Goal: Navigation & Orientation: Find specific page/section

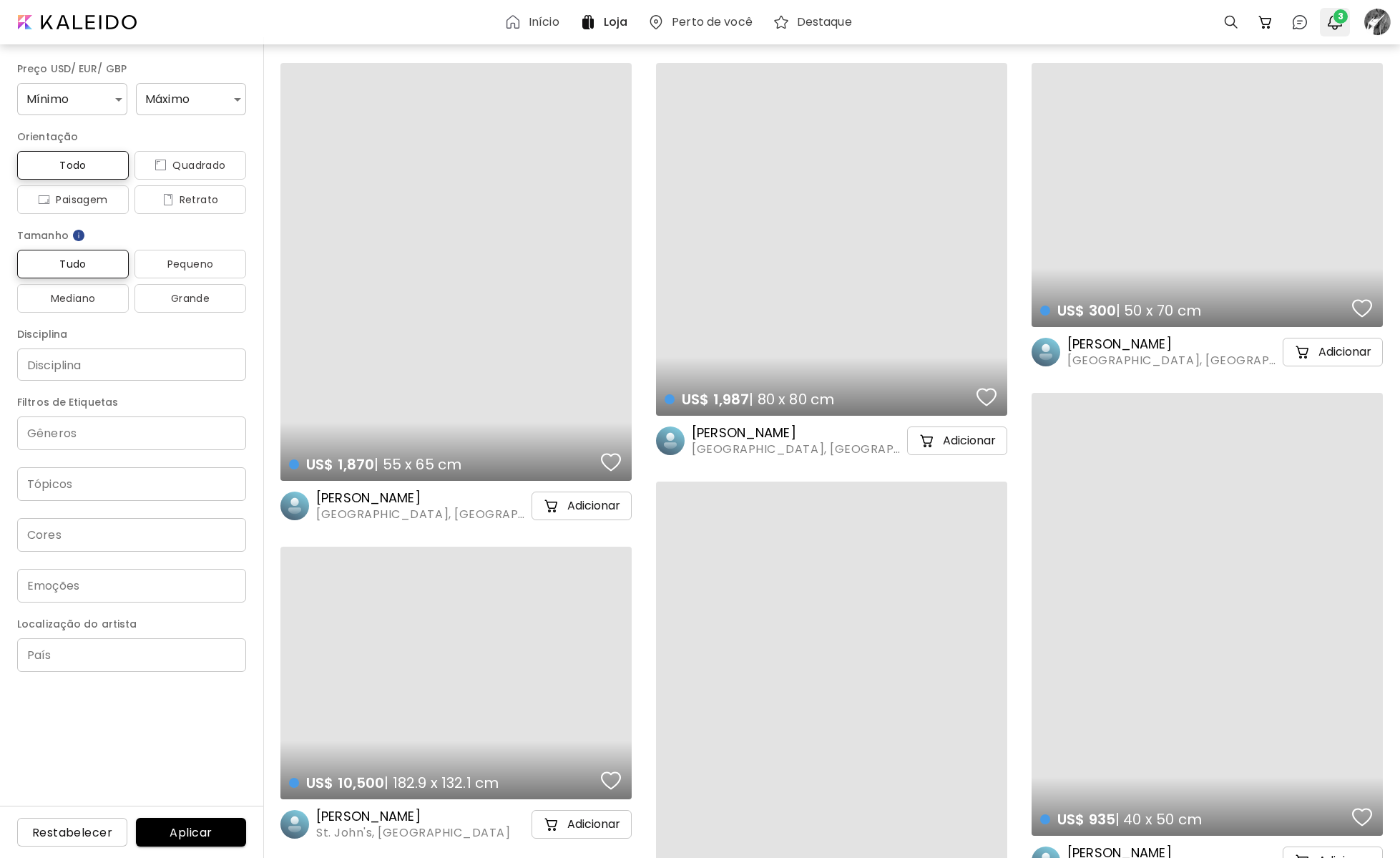
click at [1337, 19] on span "3" at bounding box center [1341, 16] width 15 height 15
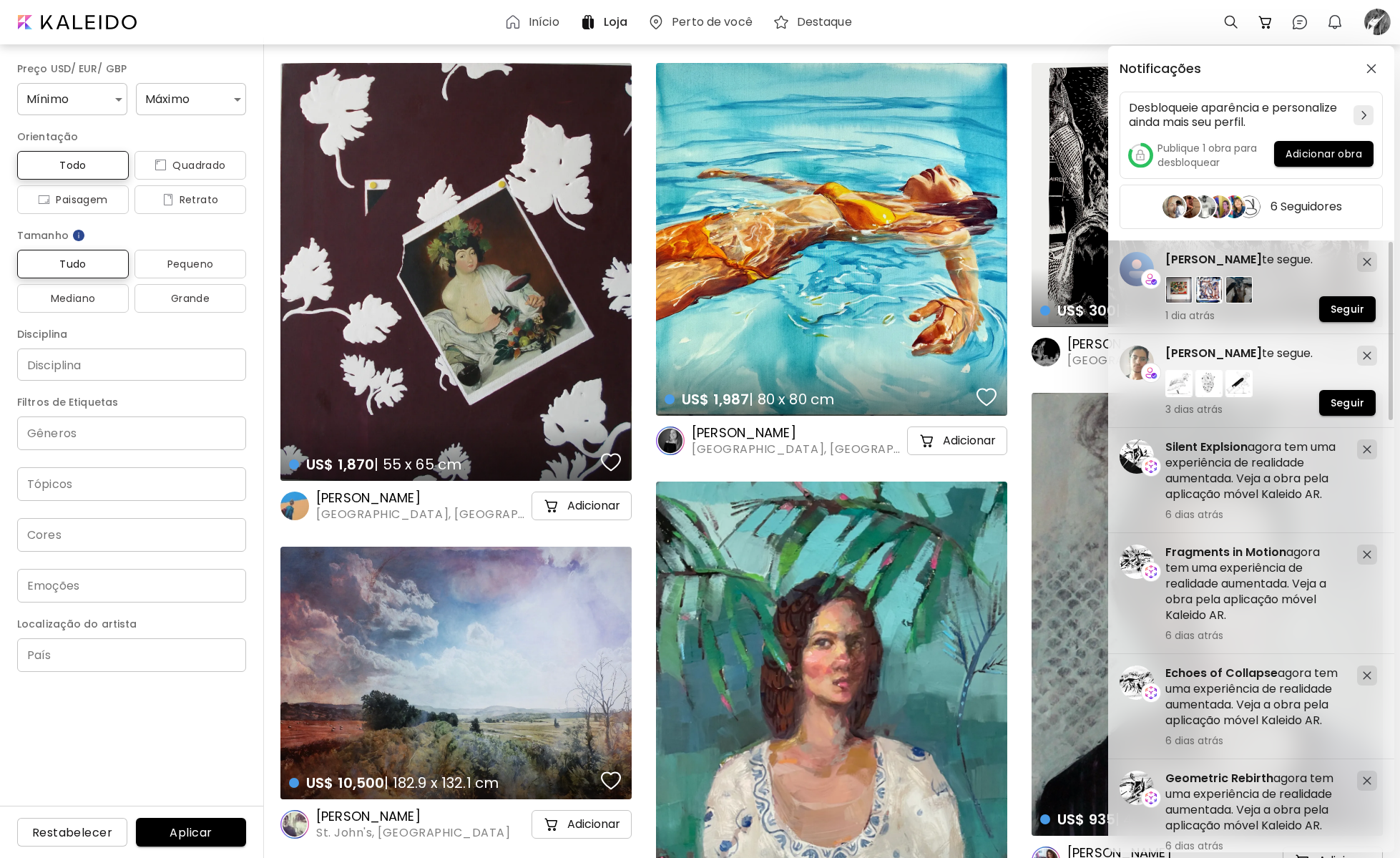
click at [1291, 376] on div at bounding box center [1255, 382] width 180 height 30
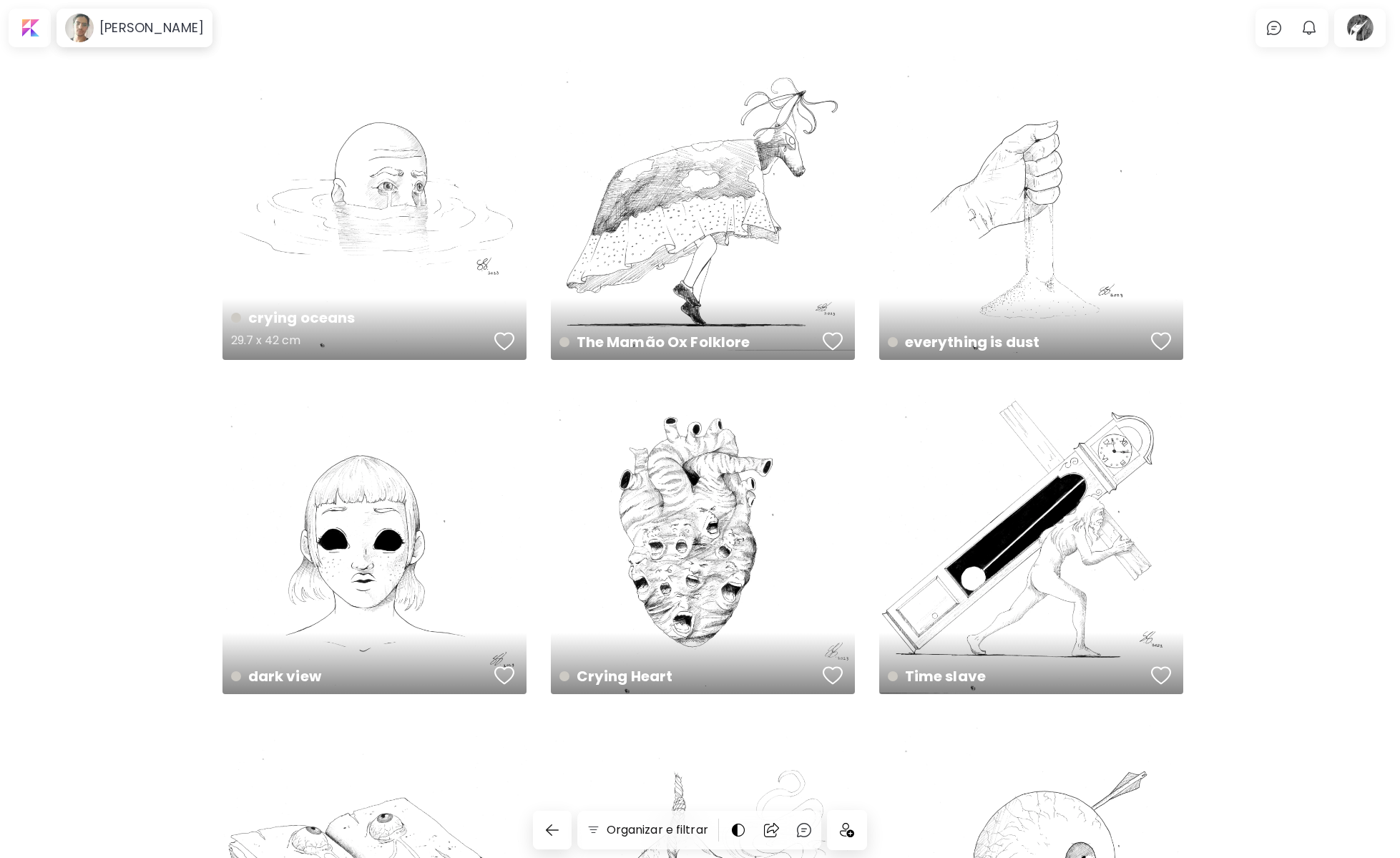
click at [426, 211] on div "crying oceans 29.7 x 42 cm" at bounding box center [375, 208] width 304 height 305
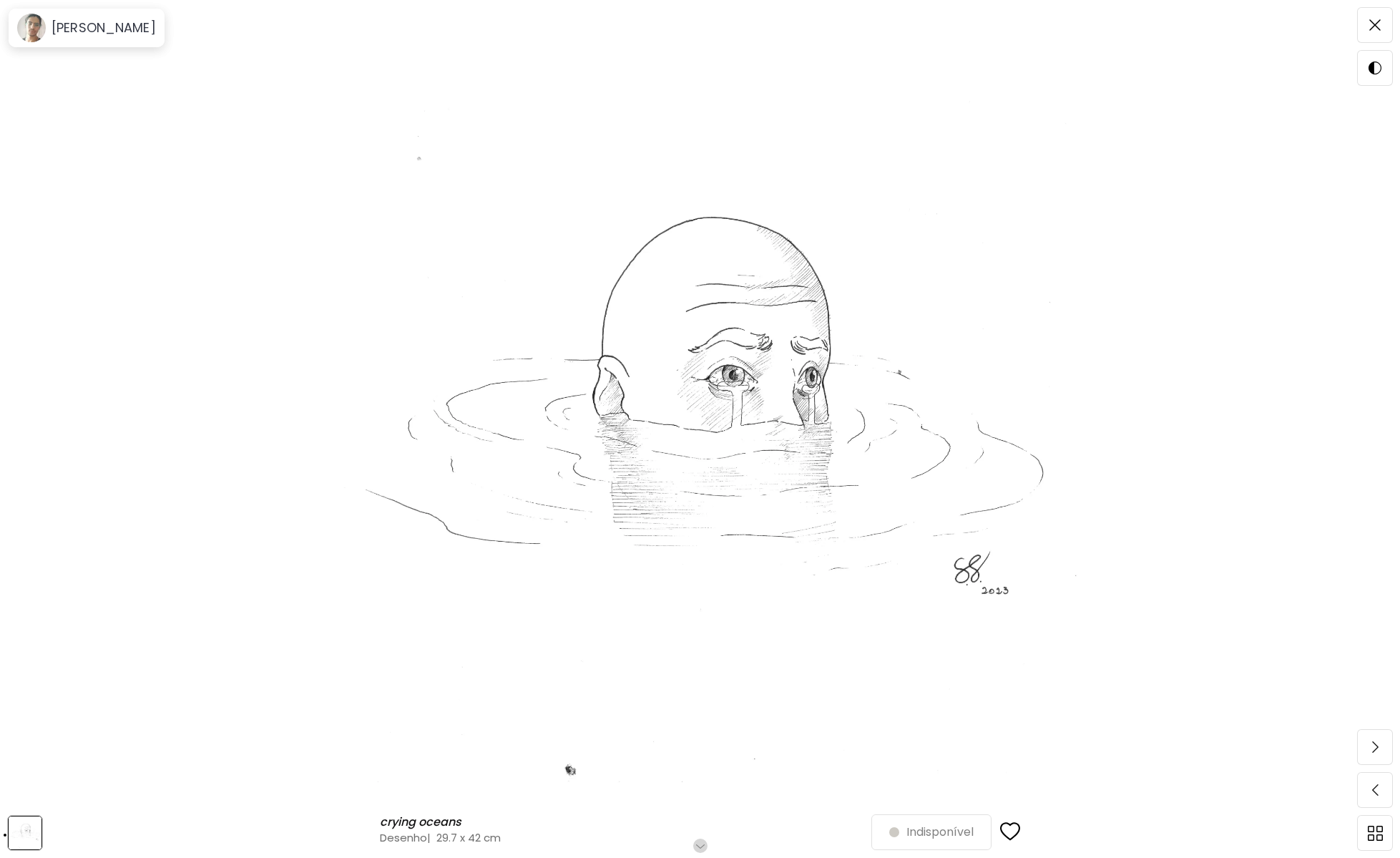
click at [702, 840] on h6 "Role para mais" at bounding box center [699, 846] width 73 height 12
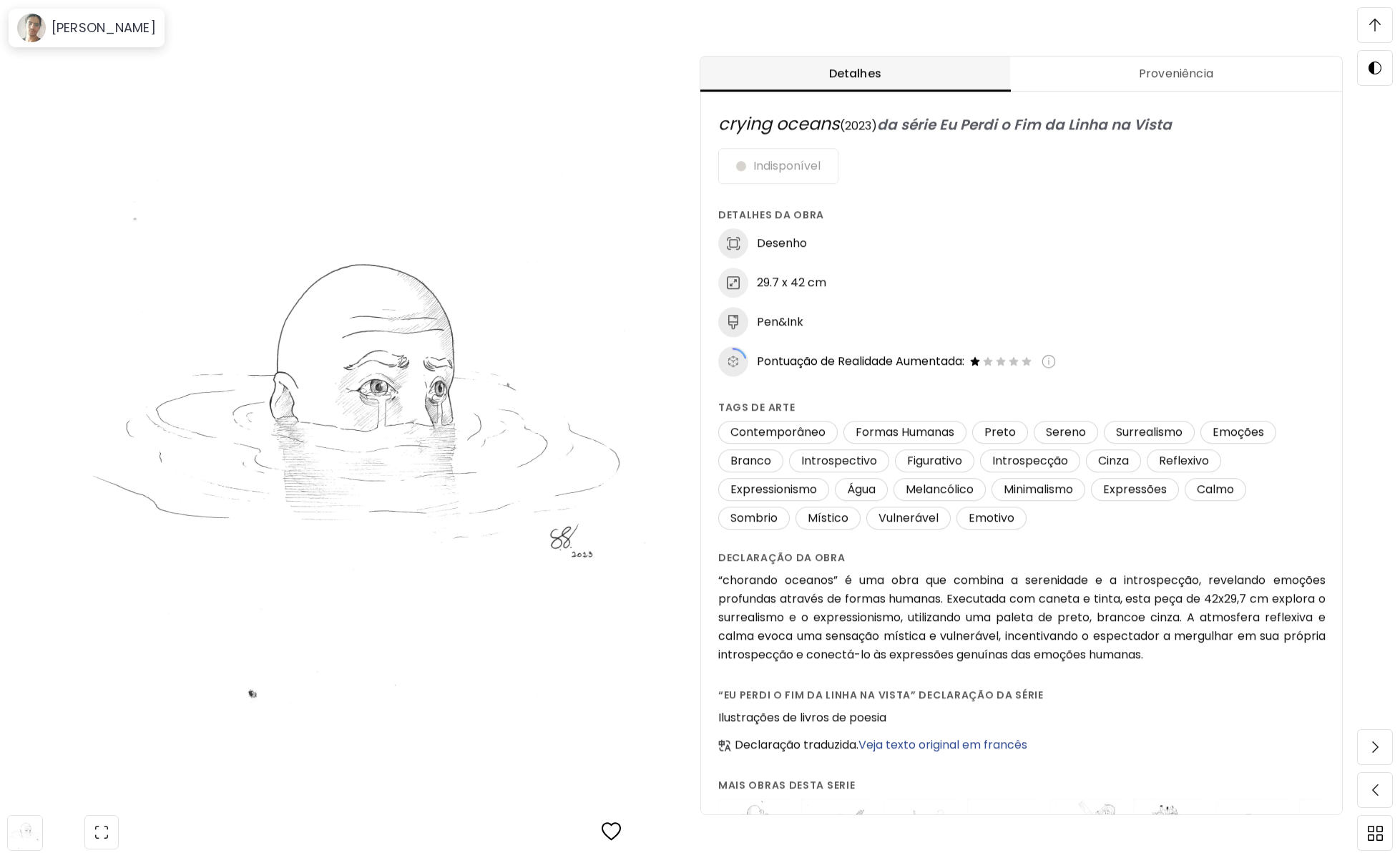
scroll to position [751, 0]
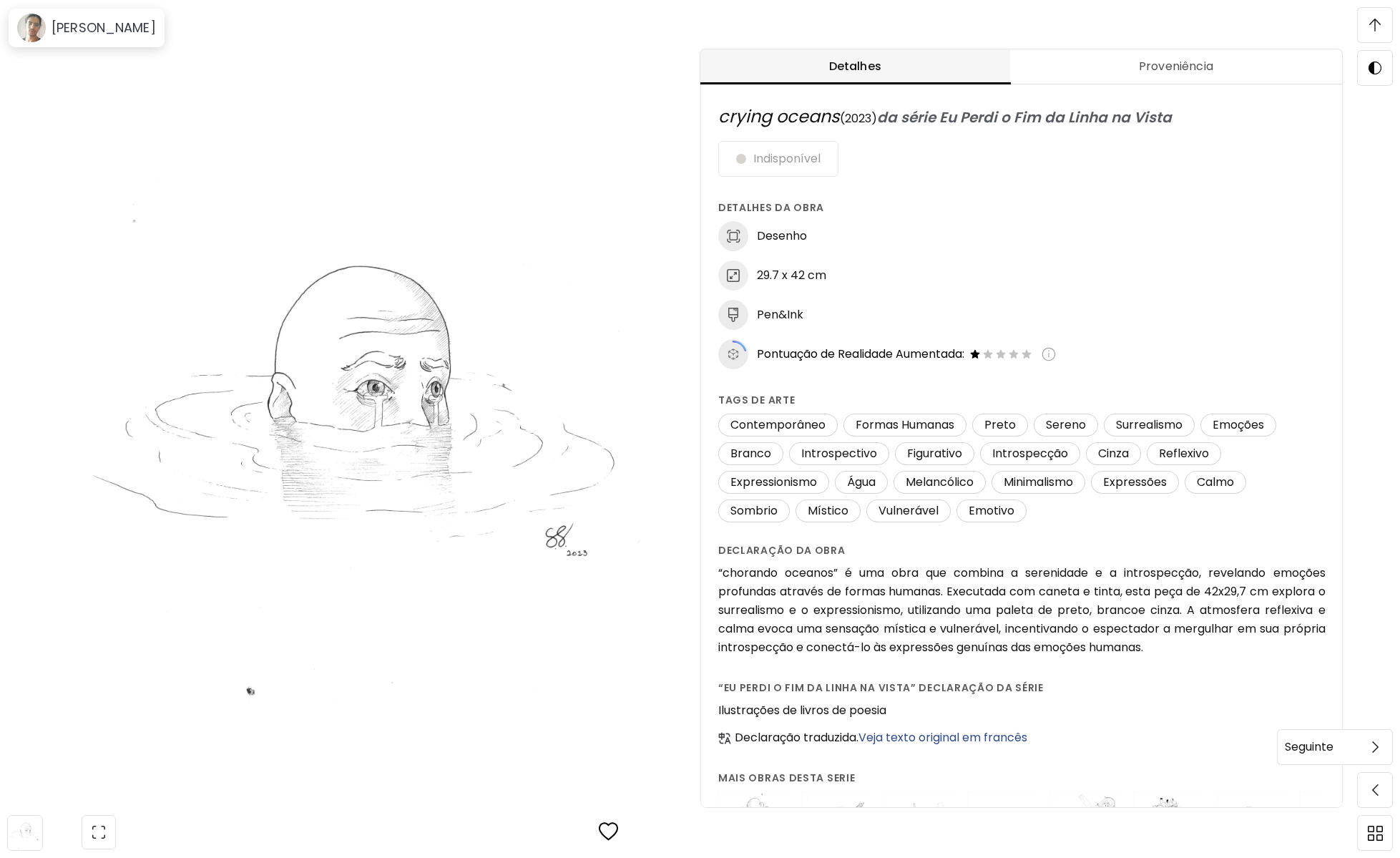
click at [1372, 747] on span at bounding box center [1375, 747] width 30 height 30
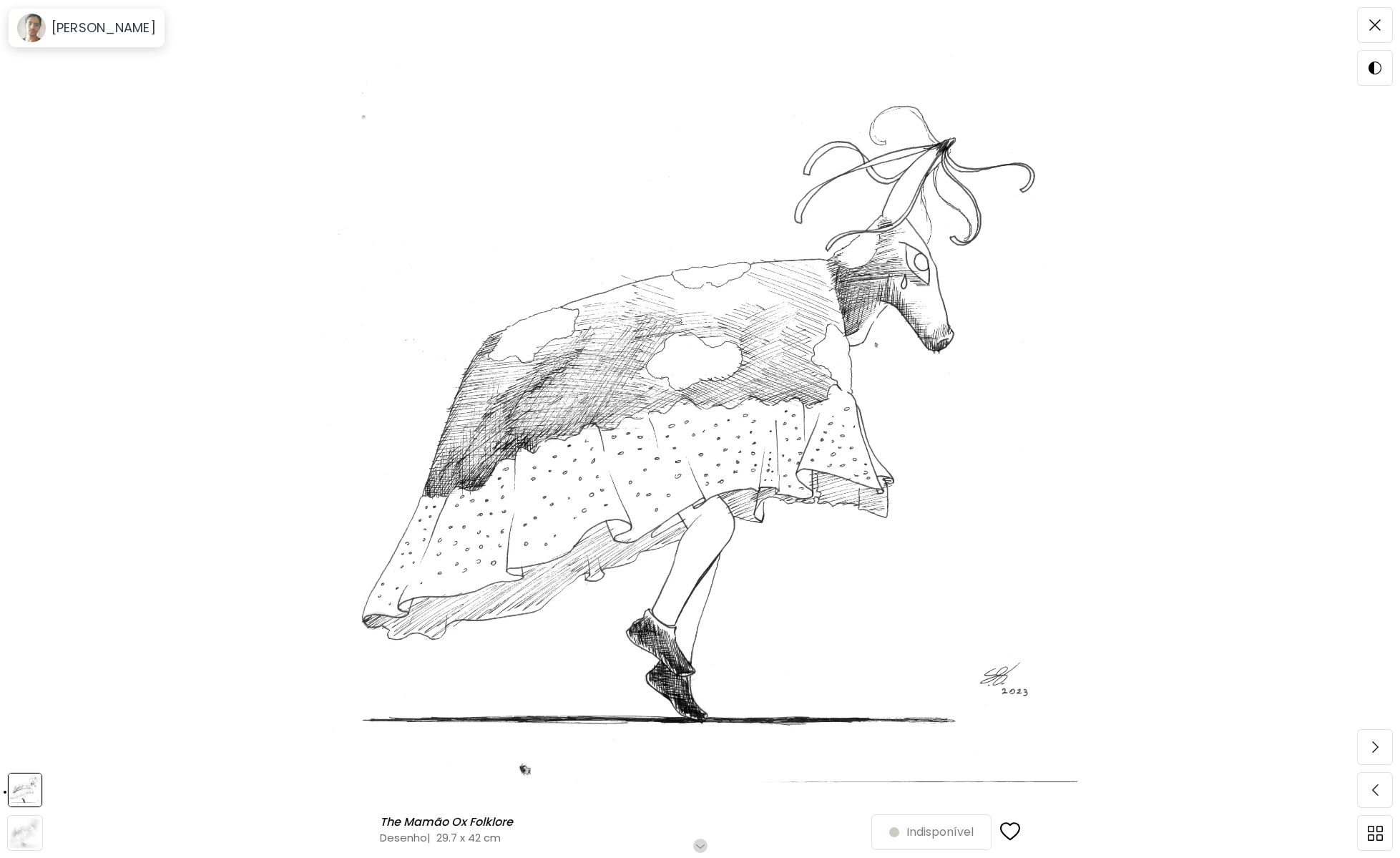
click at [705, 843] on h6 "Role para mais" at bounding box center [699, 846] width 73 height 12
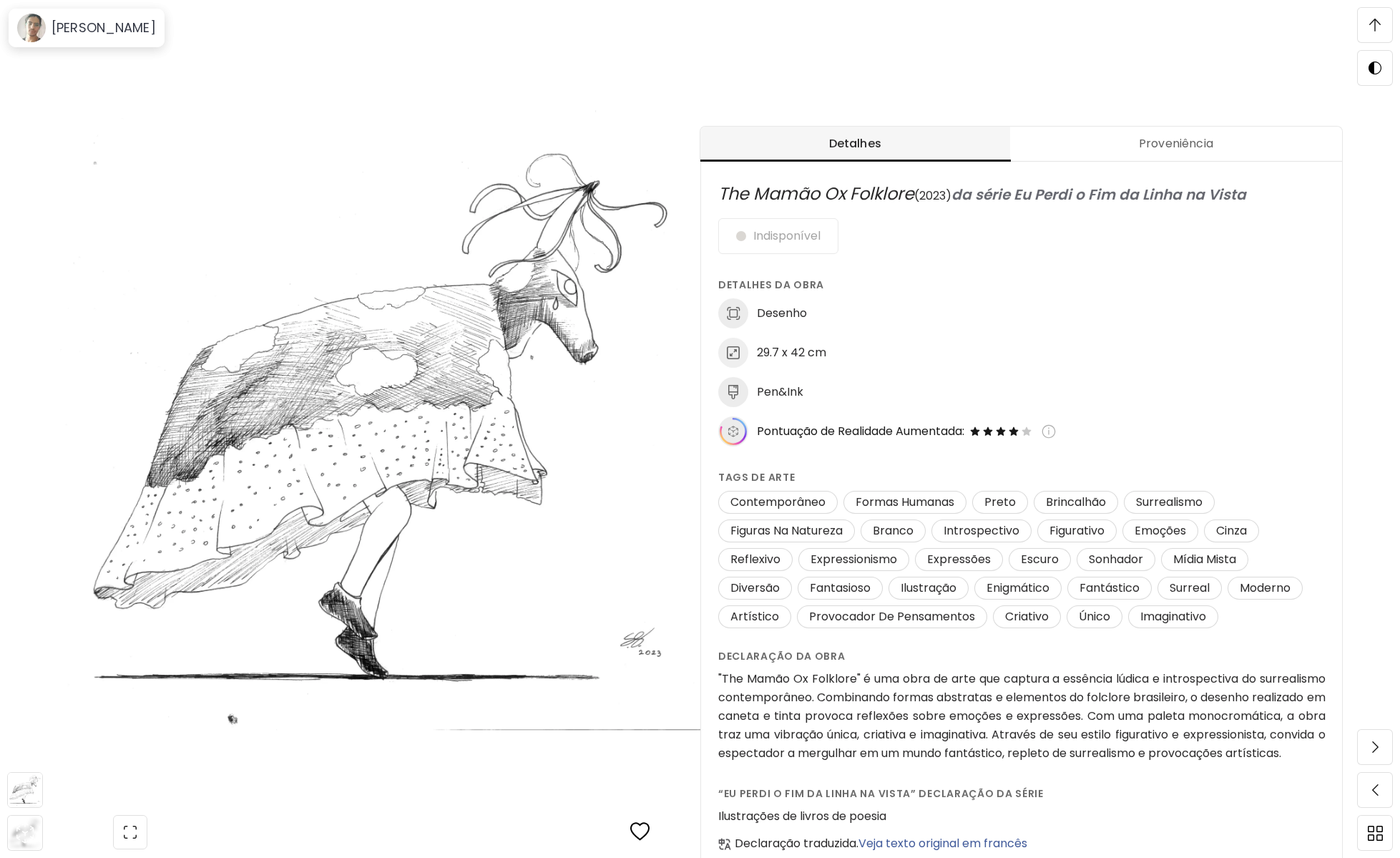
scroll to position [751, 0]
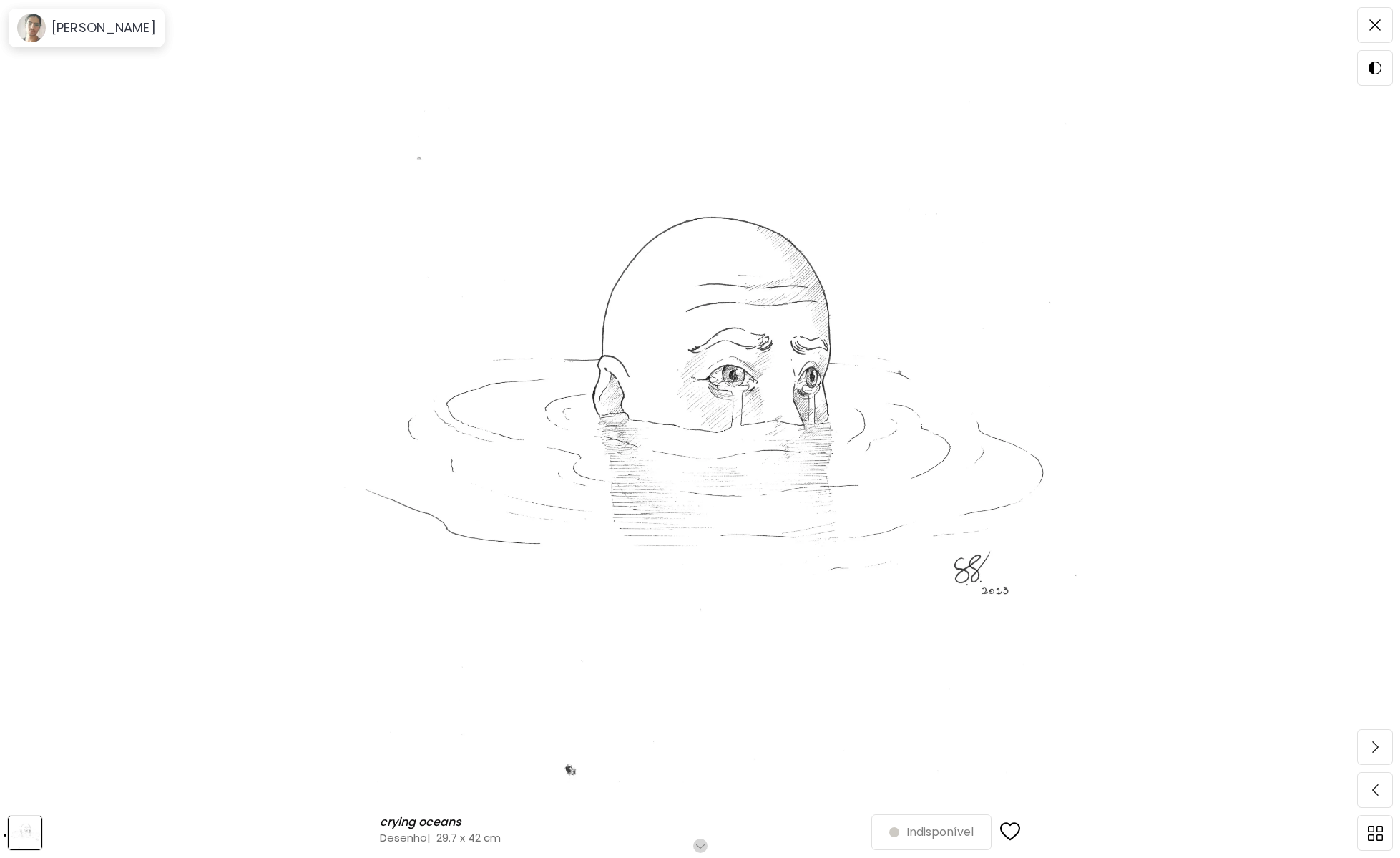
drag, startPoint x: 1378, startPoint y: 22, endPoint x: 1368, endPoint y: 39, distance: 19.7
click at [1377, 22] on img at bounding box center [1375, 25] width 12 height 12
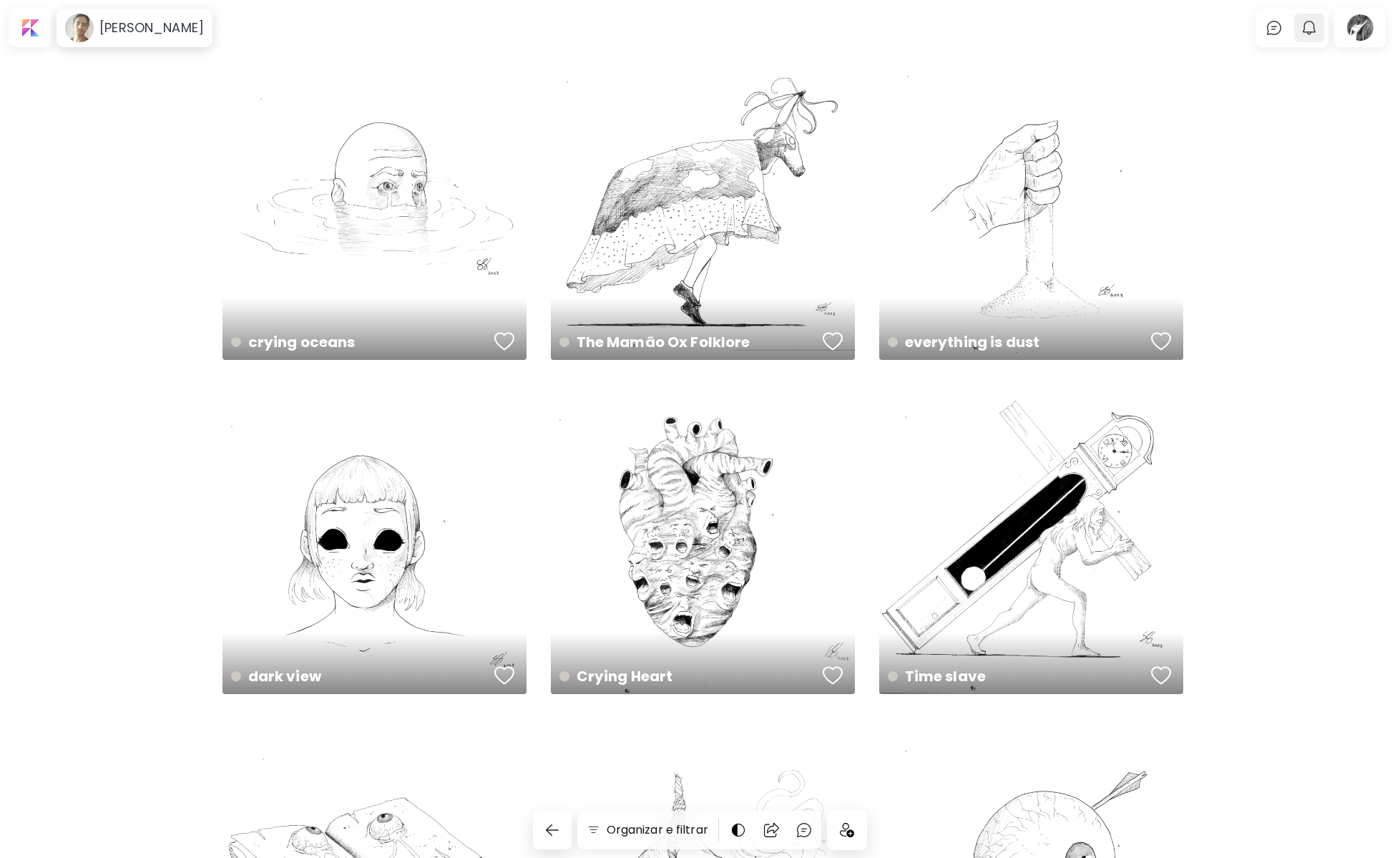
click at [1314, 31] on img "button" at bounding box center [1309, 28] width 17 height 17
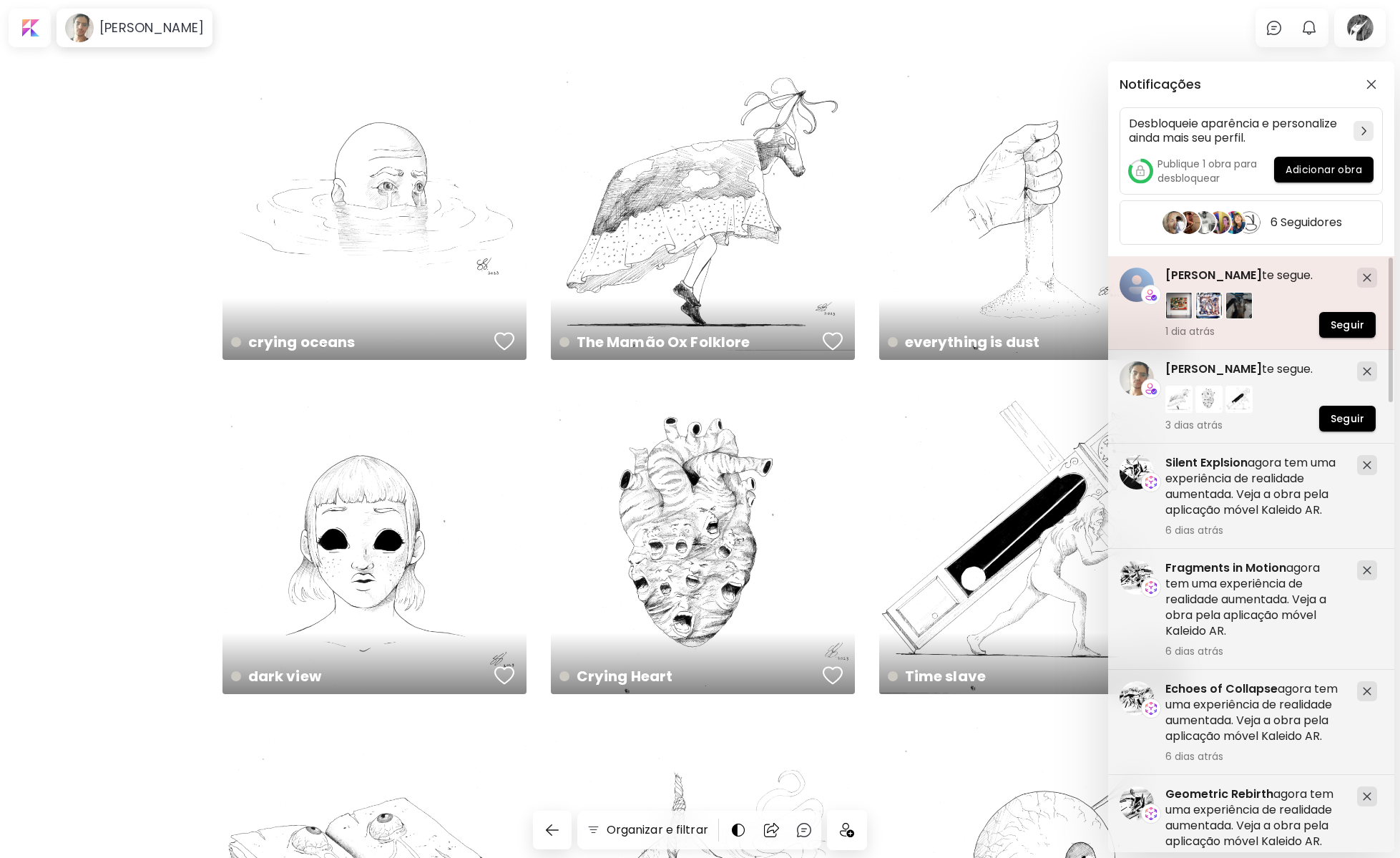
click at [1286, 299] on div at bounding box center [1255, 304] width 180 height 30
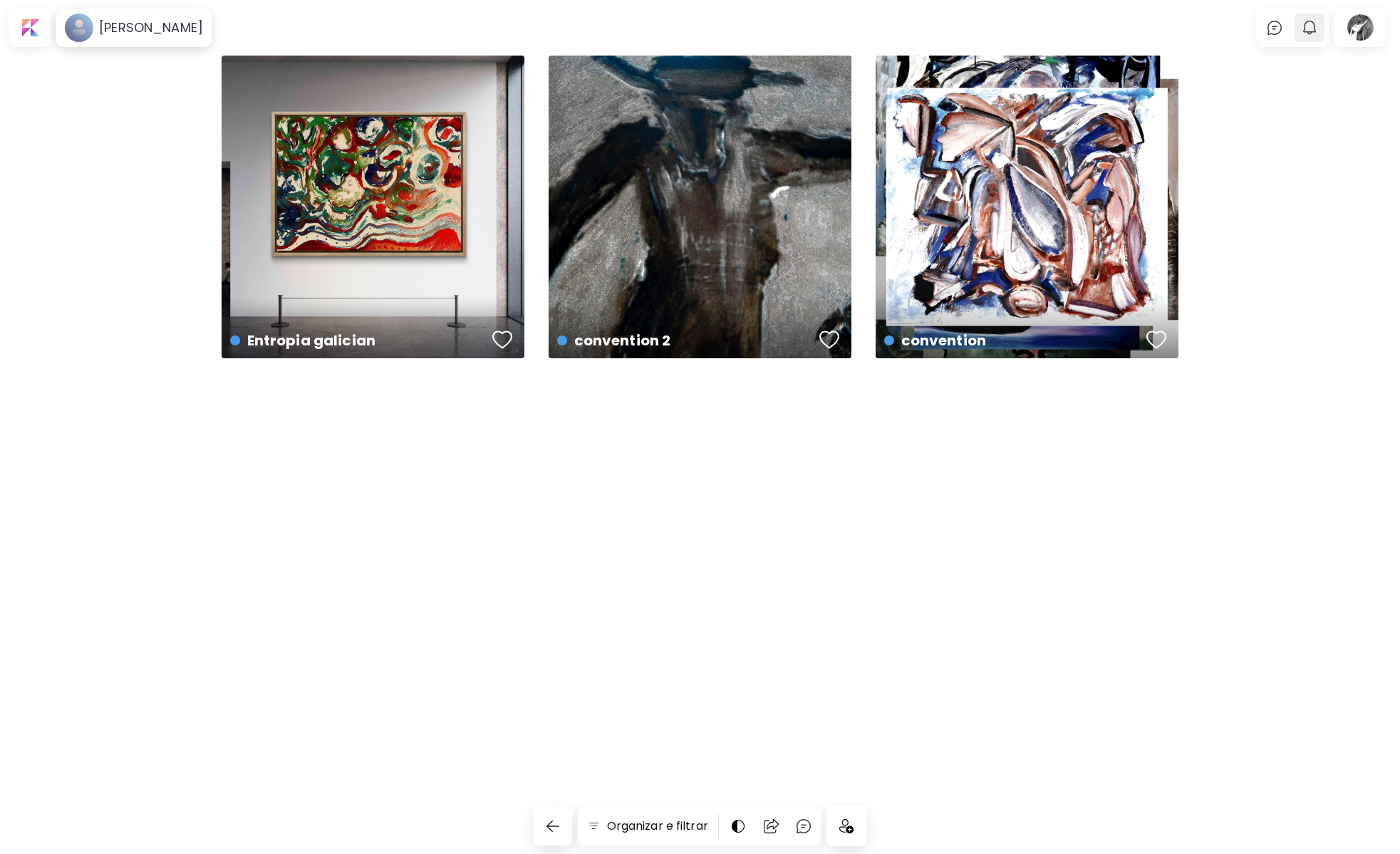
click at [1312, 29] on img "button" at bounding box center [1310, 28] width 17 height 17
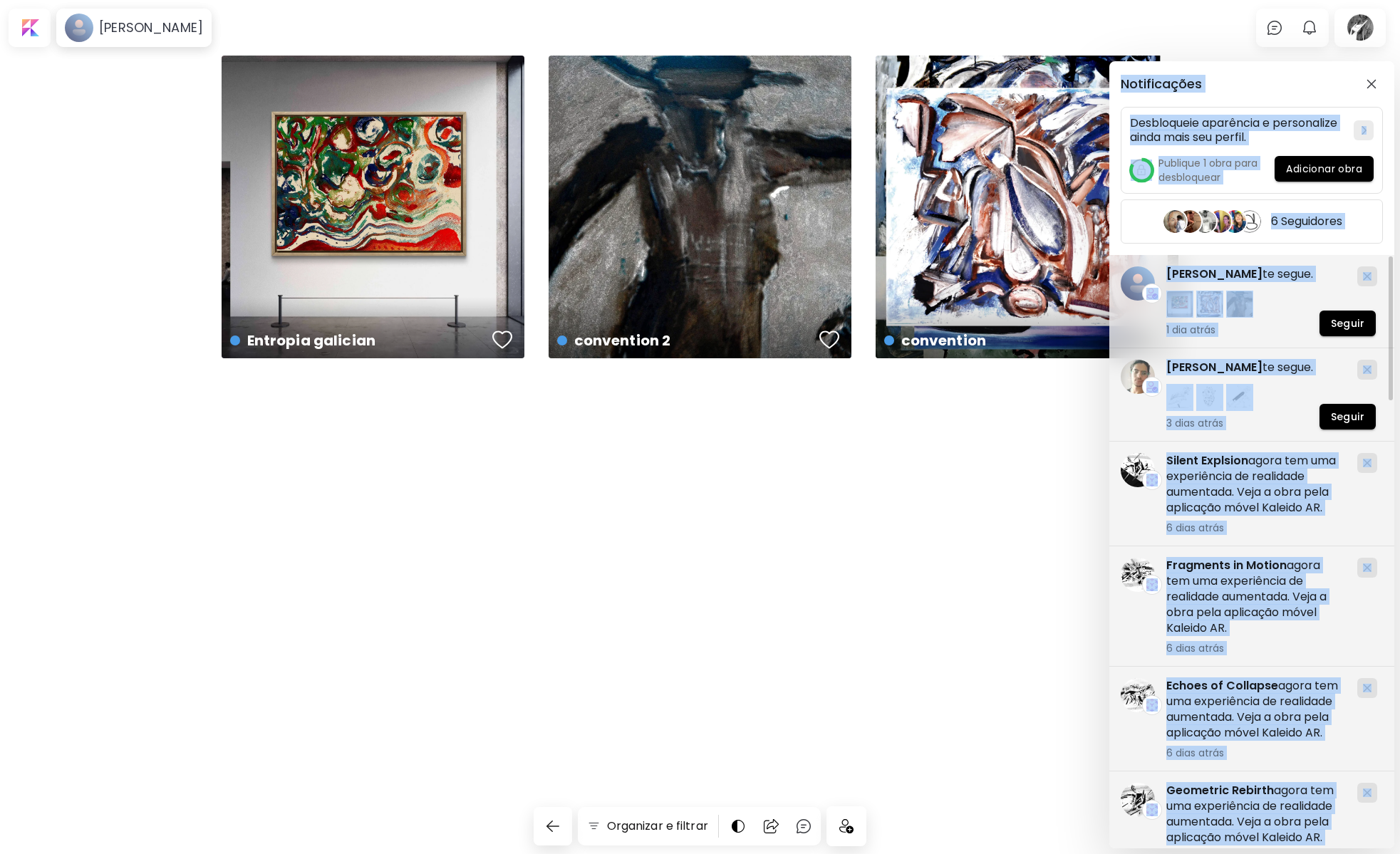
click at [1395, 307] on div "Notificações Desbloqueie aparência e personalize ainda mais seu perfil. Publiqu…" at bounding box center [700, 427] width 1400 height 854
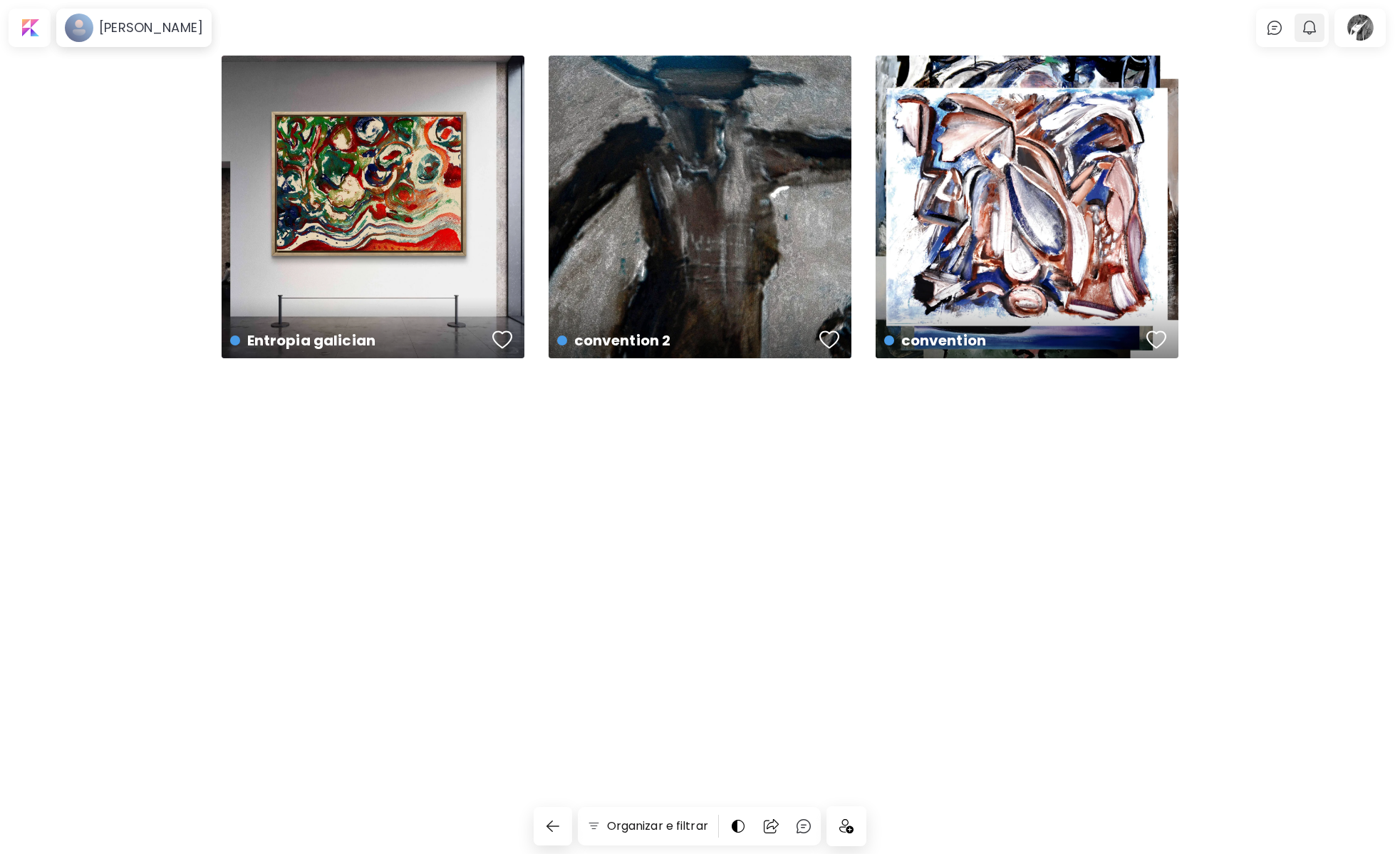
click at [1311, 24] on img "button" at bounding box center [1310, 28] width 17 height 17
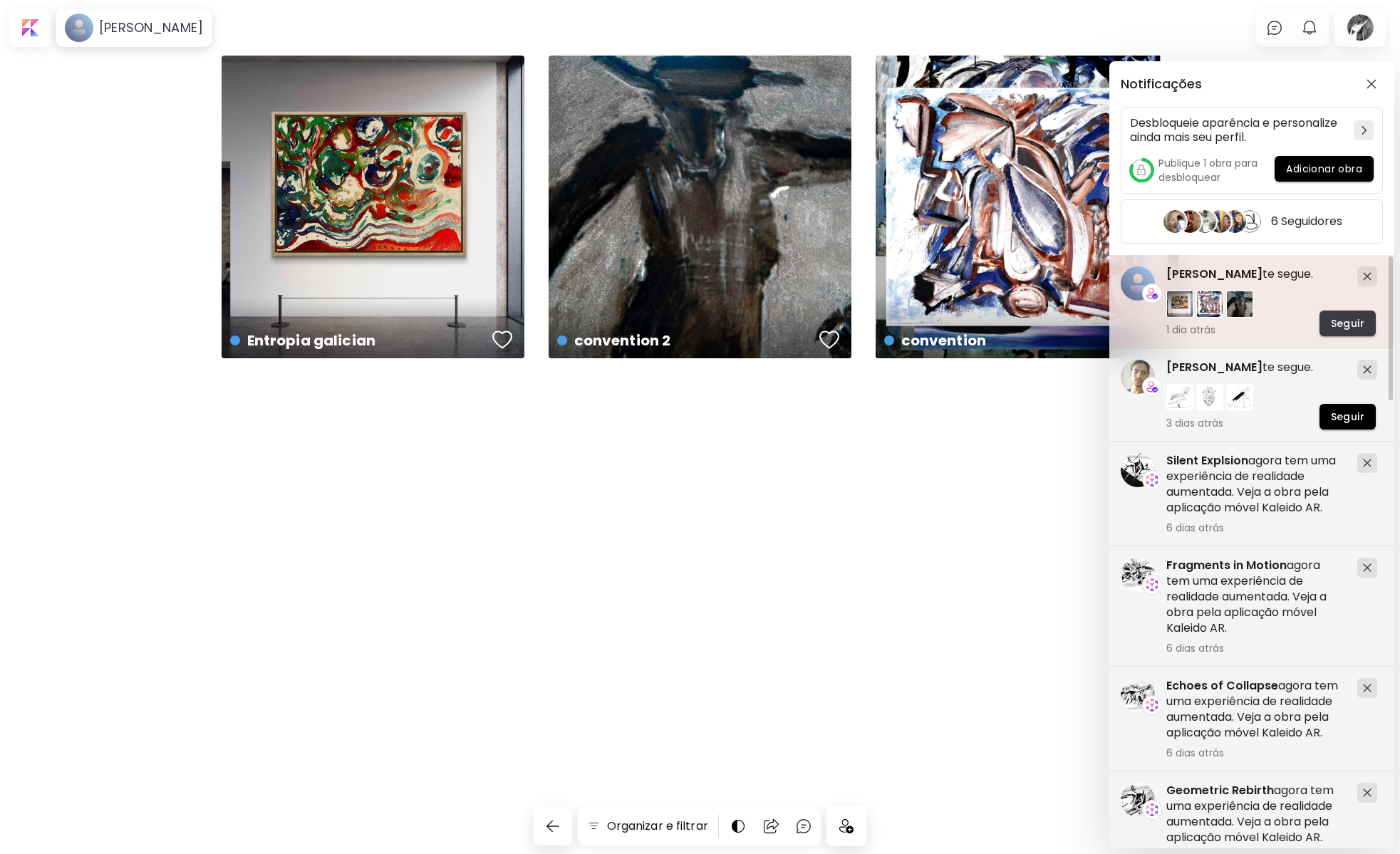
click at [1352, 322] on span "Seguir" at bounding box center [1348, 323] width 34 height 15
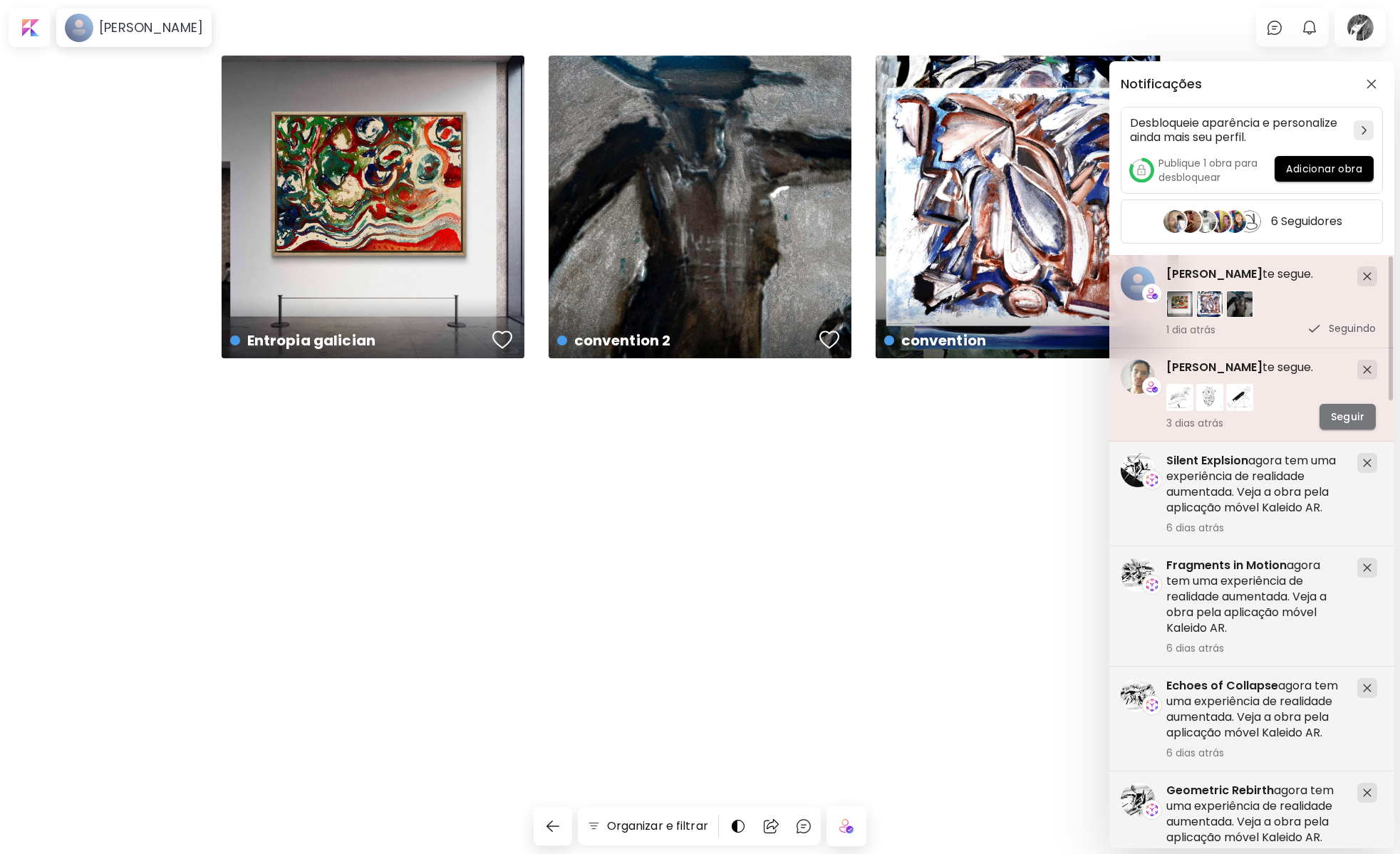
click at [1342, 417] on span "Seguir" at bounding box center [1348, 416] width 34 height 15
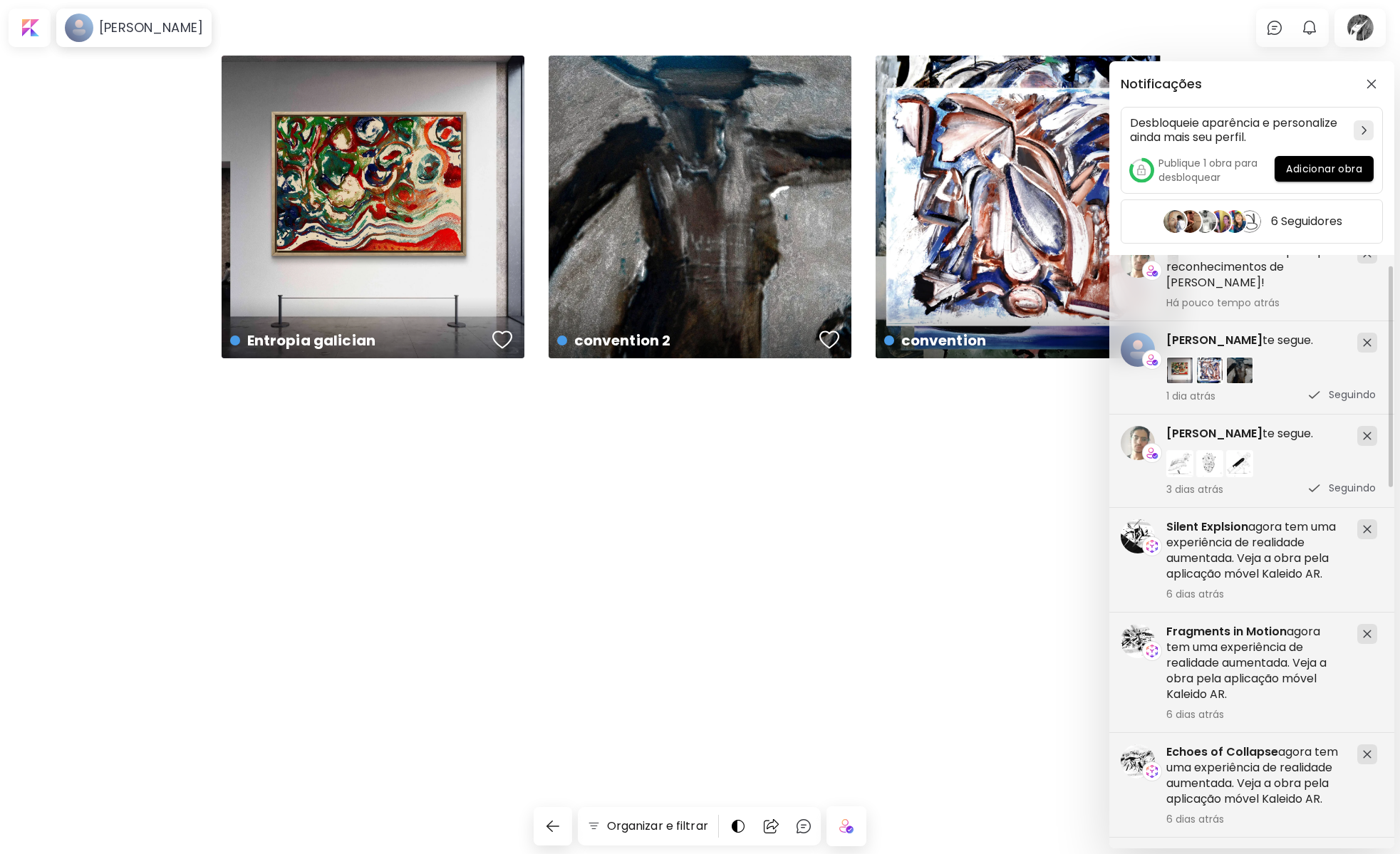
drag, startPoint x: 1390, startPoint y: 419, endPoint x: 1392, endPoint y: 456, distance: 37.1
click at [1394, 454] on div "Silent Explsion agora tem uma experiência de realidade aumentada. Veja a obra p…" at bounding box center [1252, 551] width 285 height 593
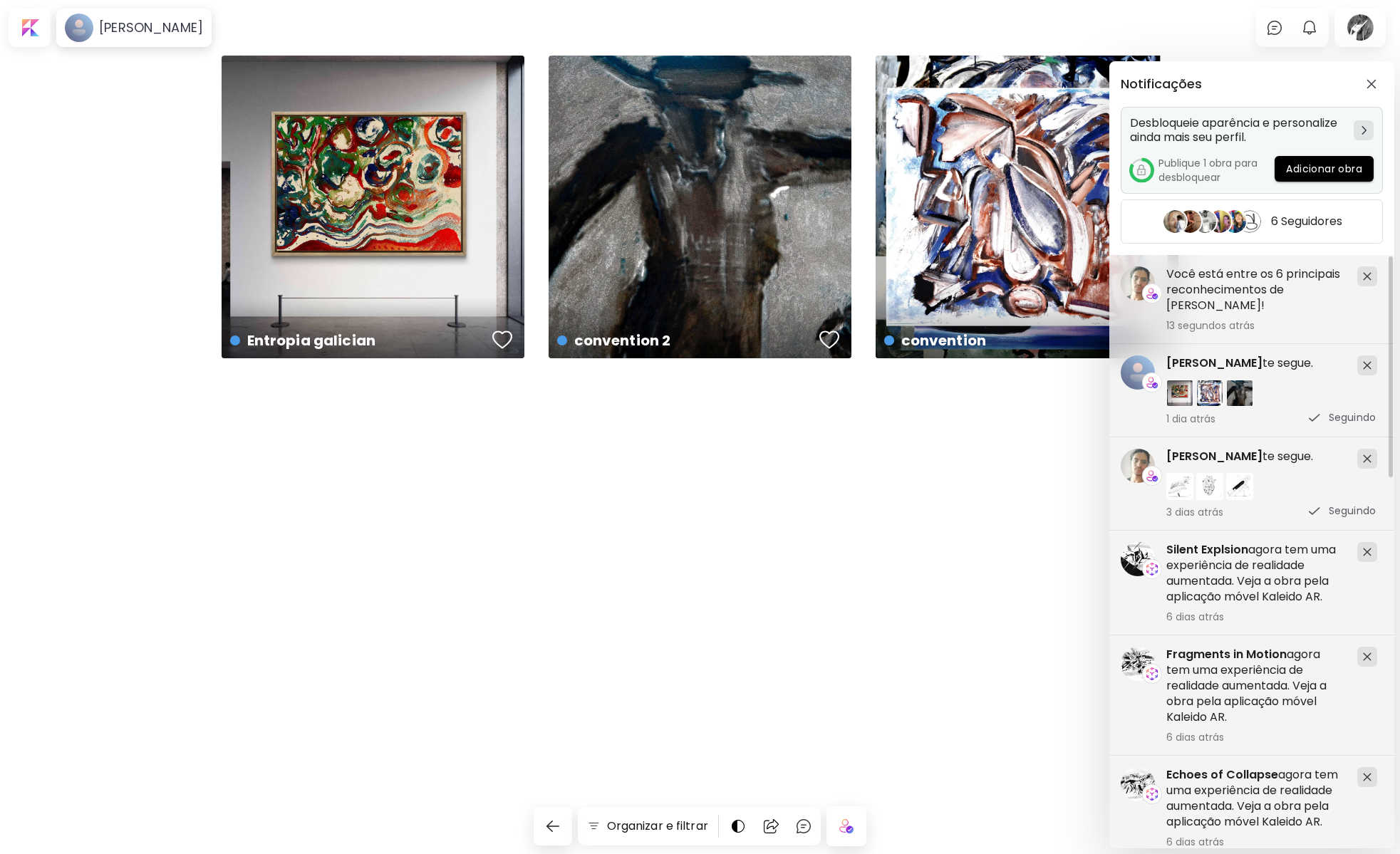
drag, startPoint x: 1390, startPoint y: 454, endPoint x: 1377, endPoint y: 168, distance: 286.3
click at [1382, 172] on div "Notificações Desbloqueie aparência e personalize ainda mais seu perfil. Publiqu…" at bounding box center [1252, 455] width 285 height 787
click at [1276, 24] on div "Notificações Desbloqueie aparência e personalize ainda mais seu perfil. Publiqu…" at bounding box center [700, 427] width 1400 height 854
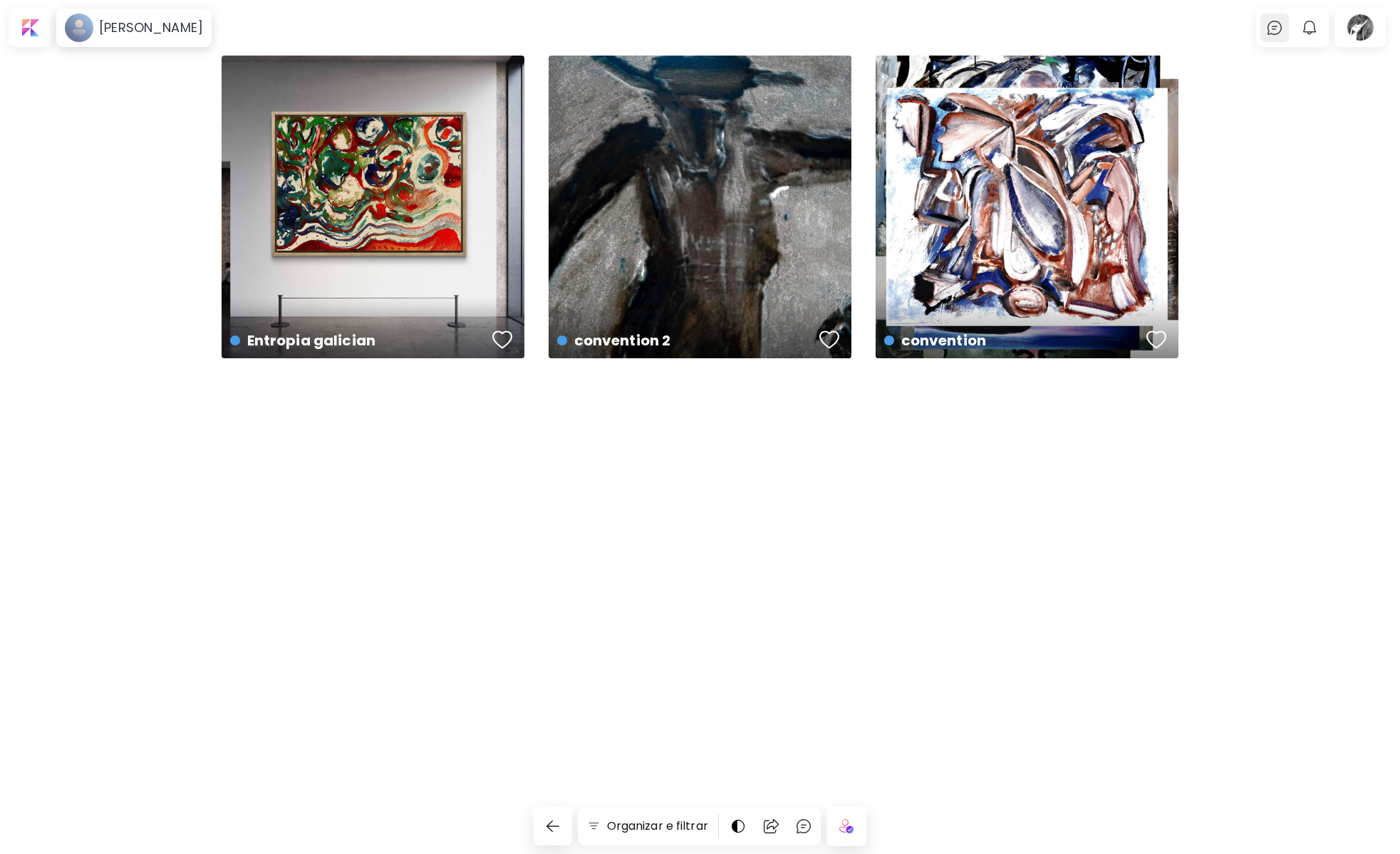
click at [1275, 28] on img at bounding box center [1275, 28] width 17 height 17
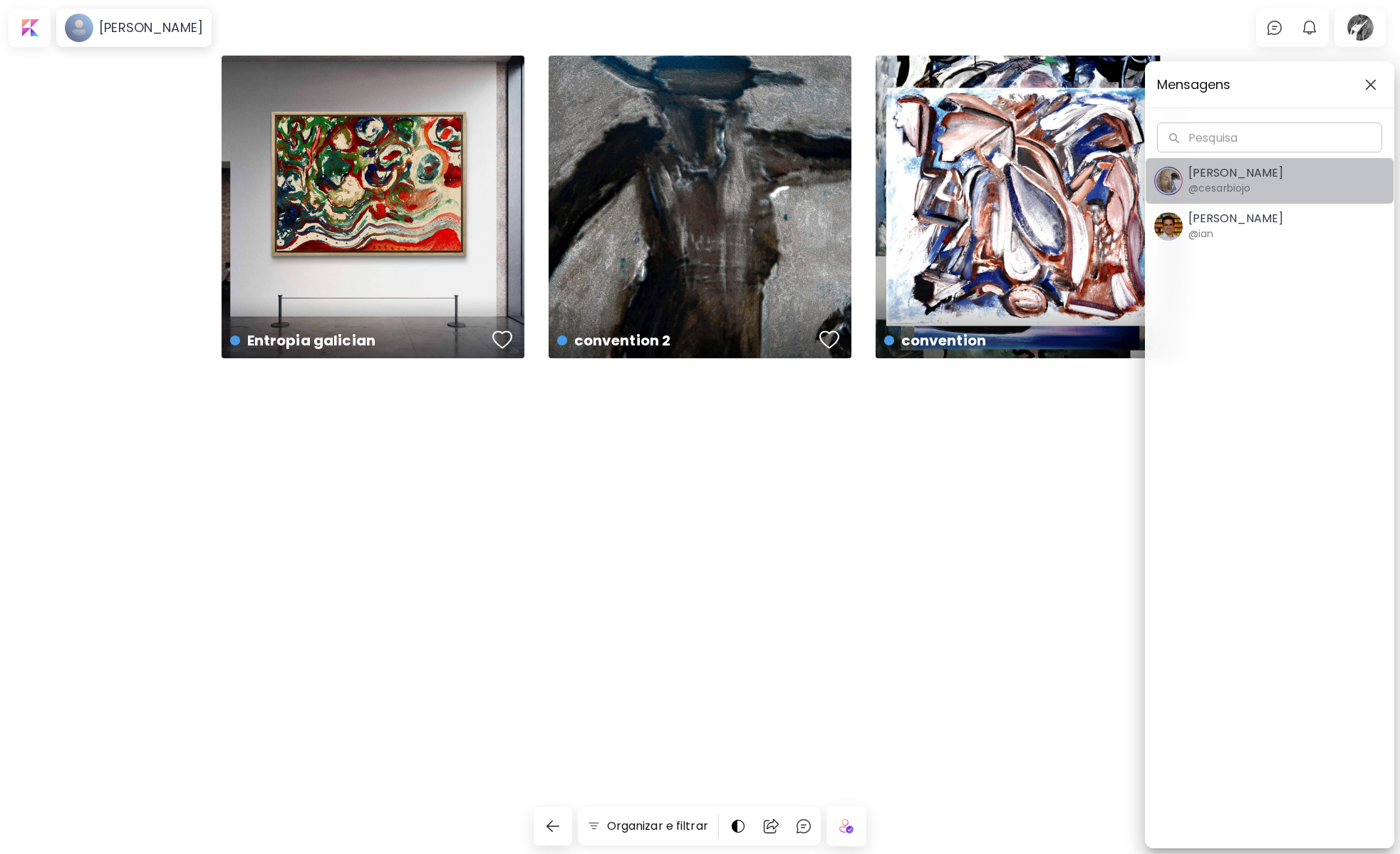
click at [1284, 176] on span "[PERSON_NAME] @cesarbiojo" at bounding box center [1270, 181] width 231 height 30
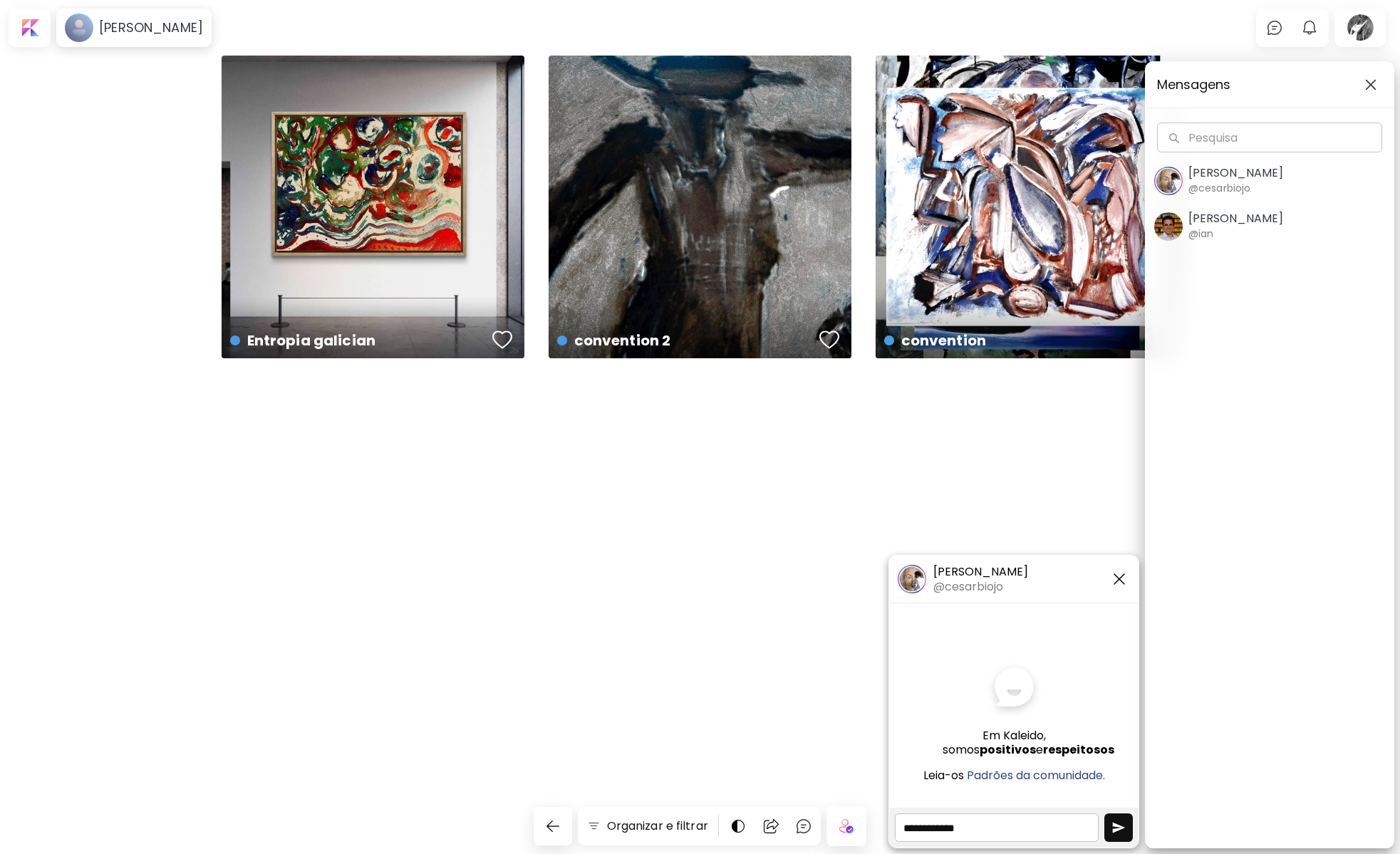
click at [1124, 572] on img "button" at bounding box center [1119, 579] width 17 height 17
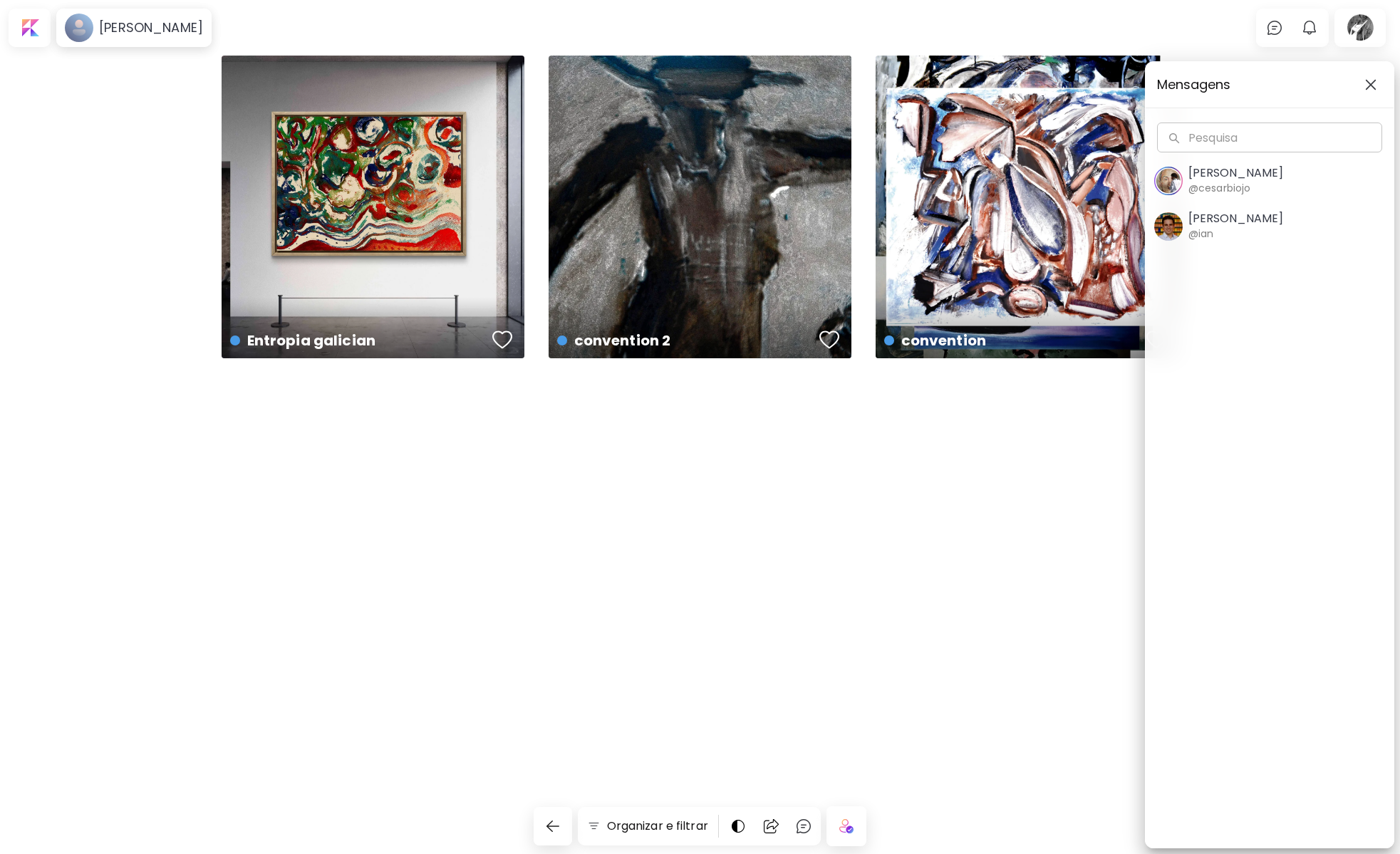
click at [1291, 223] on span "[PERSON_NAME] @ian" at bounding box center [1270, 226] width 231 height 30
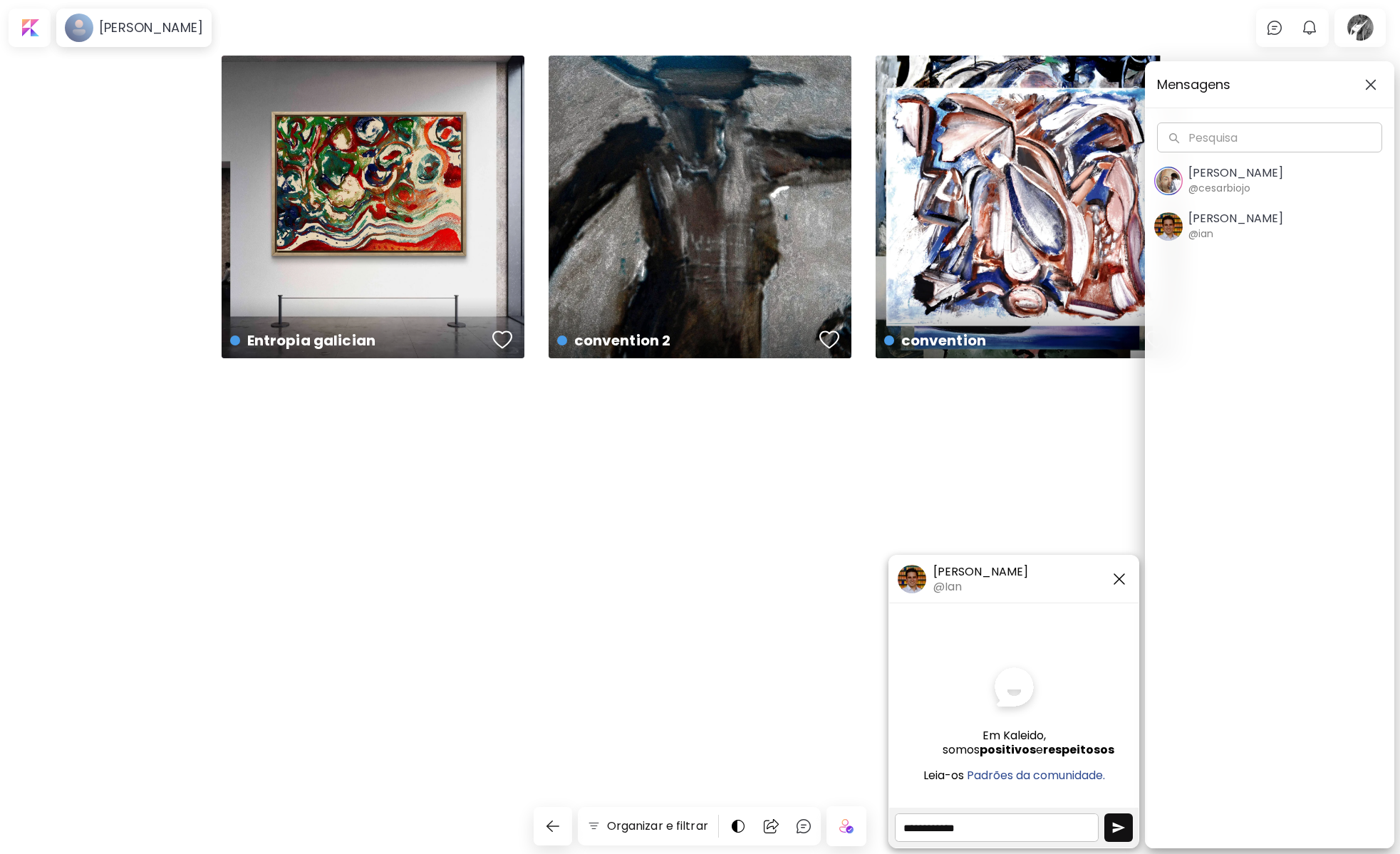
click at [1121, 579] on img "button" at bounding box center [1119, 579] width 17 height 17
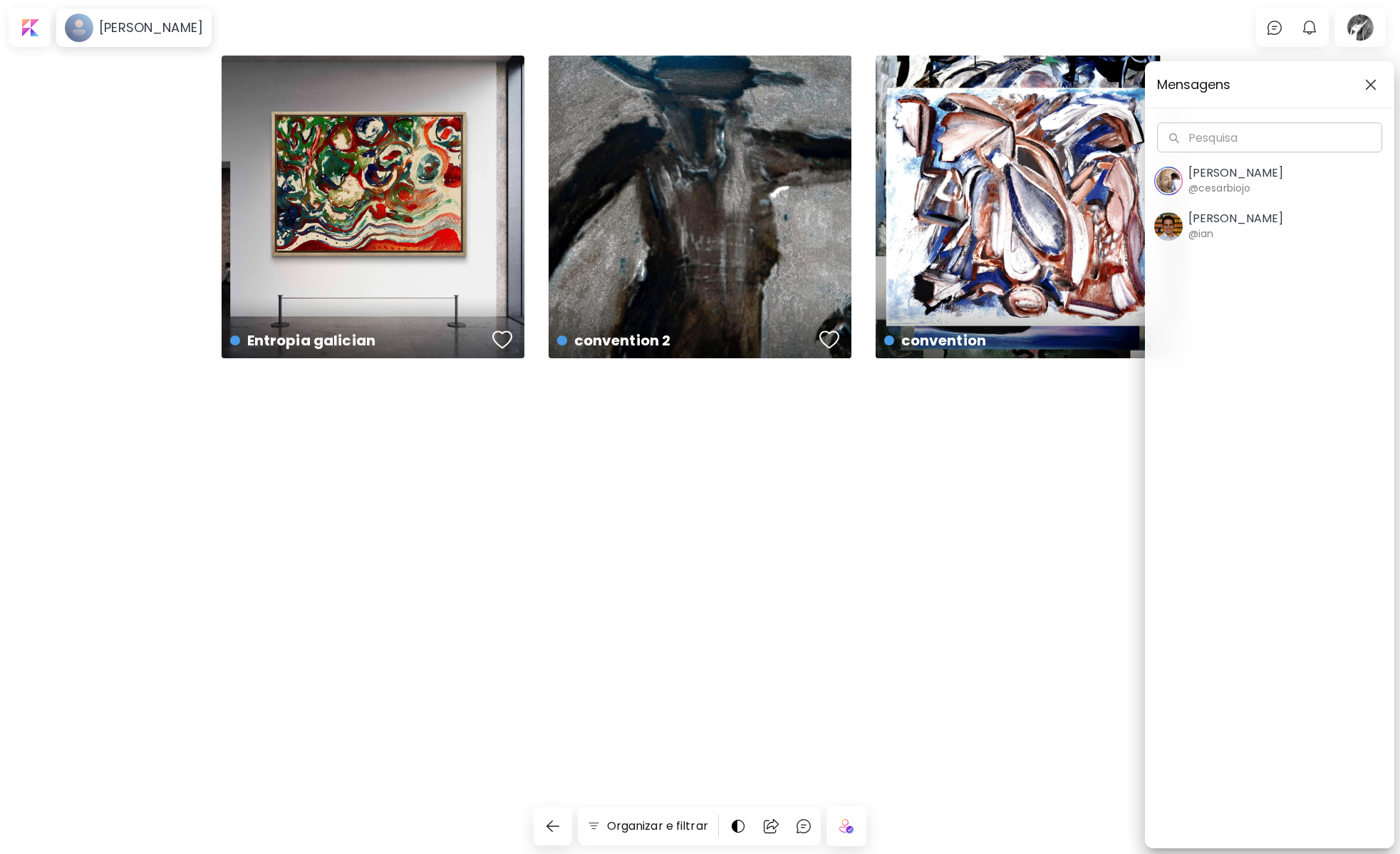
click at [1372, 31] on div "Mensagens Pesquisa Pesquisa [PERSON_NAME] @cesarbiojo [PERSON_NAME] @ian" at bounding box center [700, 427] width 1400 height 854
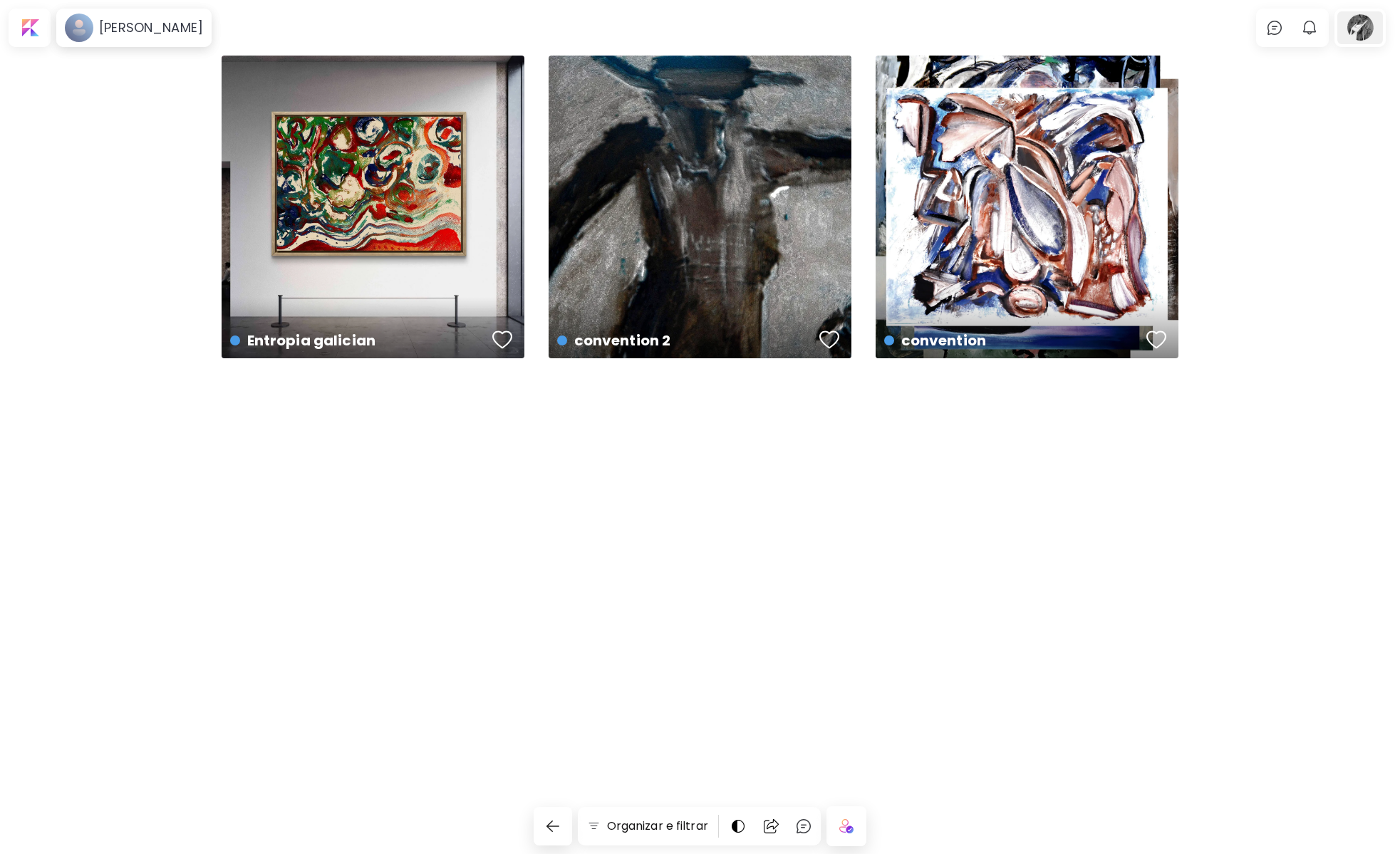
click at [1368, 37] on div at bounding box center [1360, 28] width 45 height 33
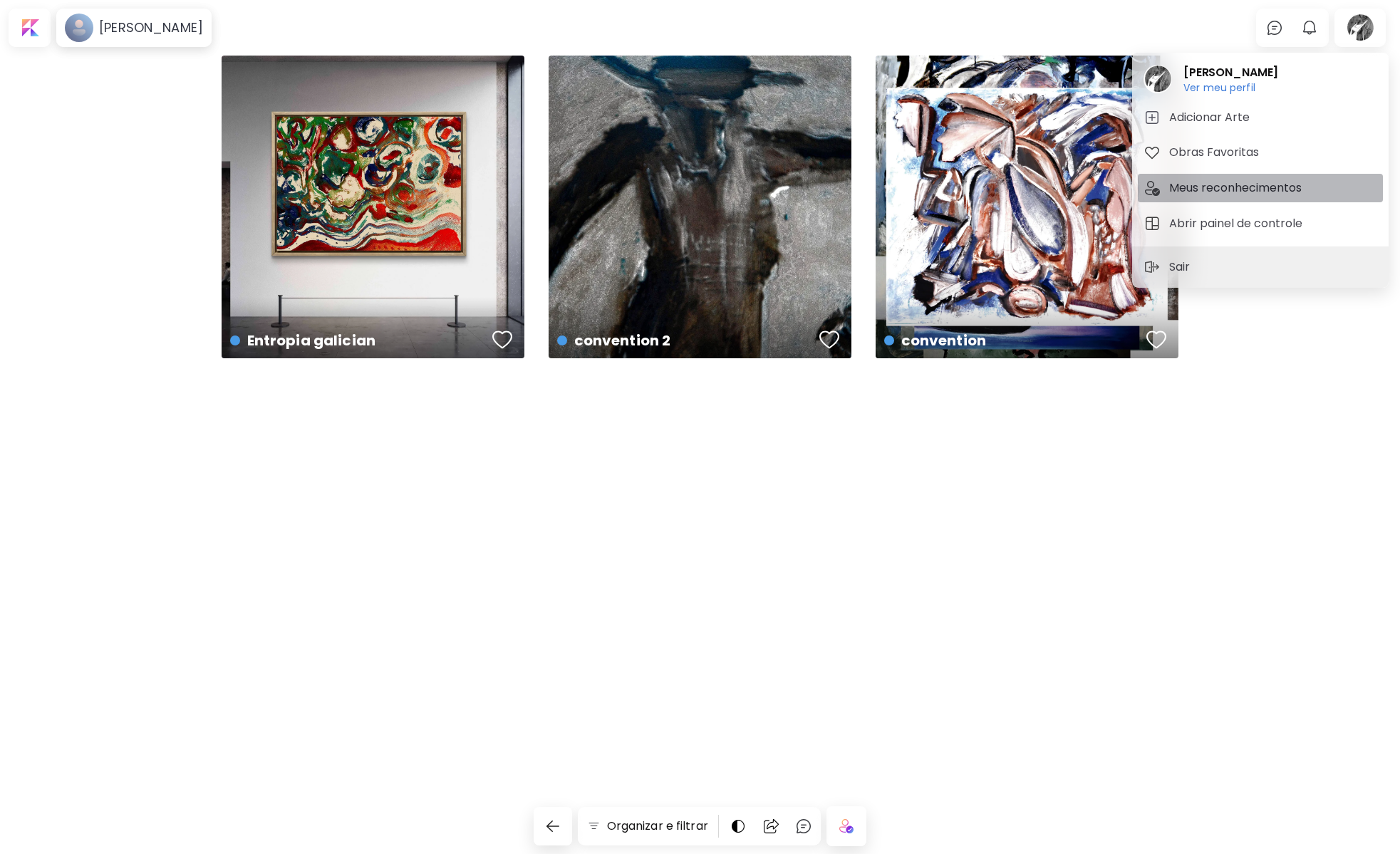
click at [1258, 186] on h5 "Meus reconhecimentos" at bounding box center [1238, 188] width 137 height 17
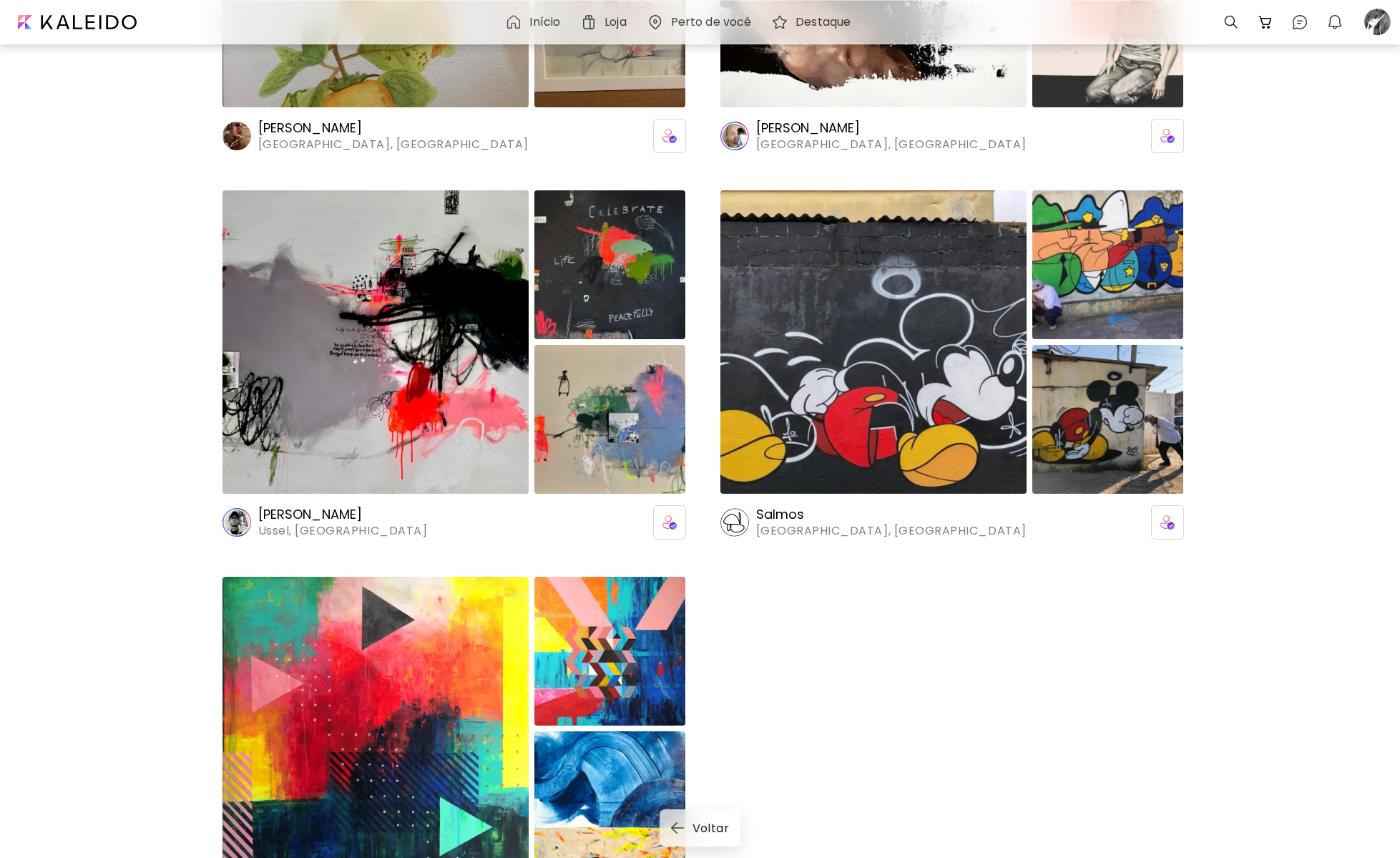
scroll to position [1263, 0]
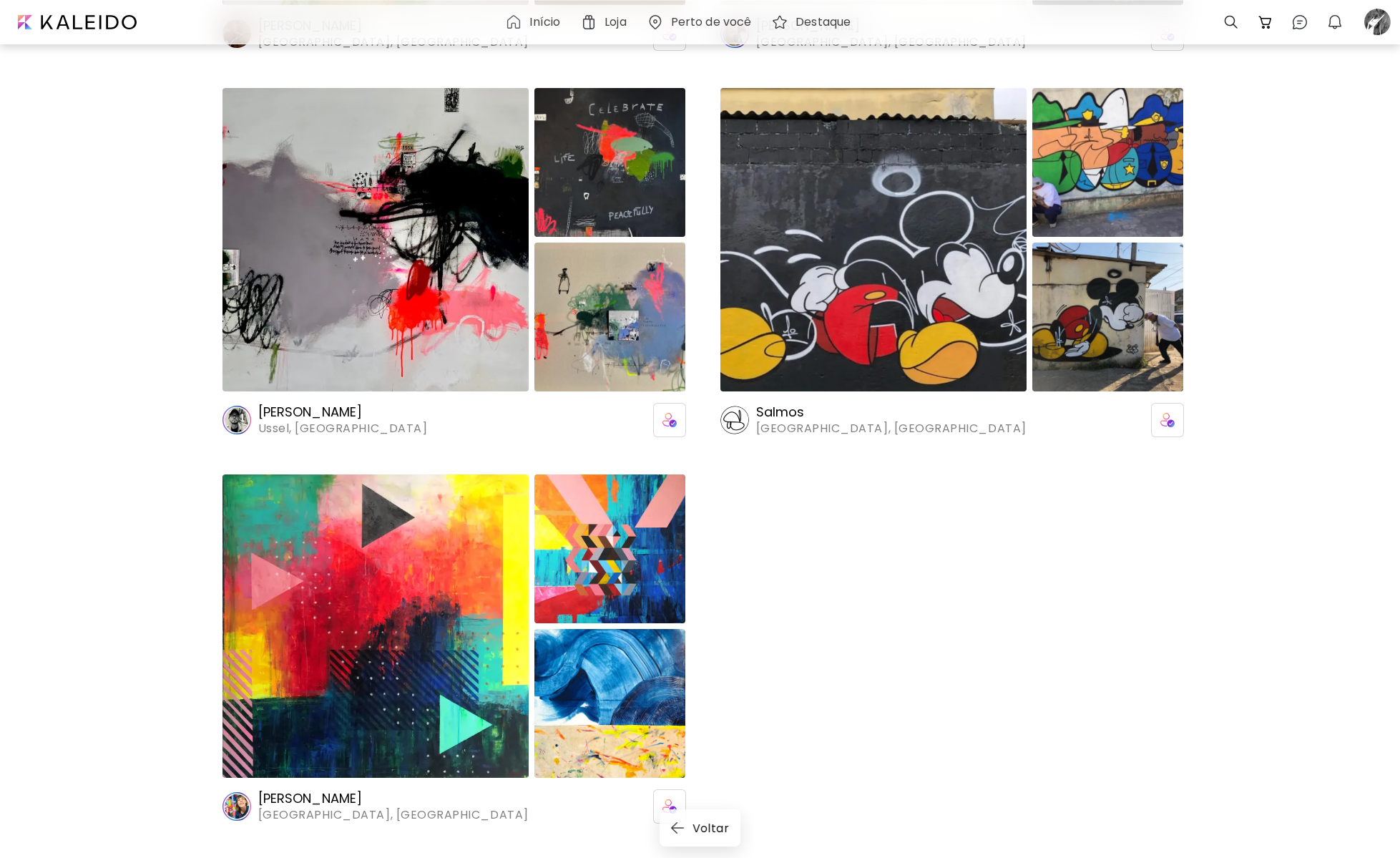
drag, startPoint x: 915, startPoint y: 289, endPoint x: 928, endPoint y: 293, distance: 13.6
click at [915, 289] on img at bounding box center [873, 240] width 306 height 304
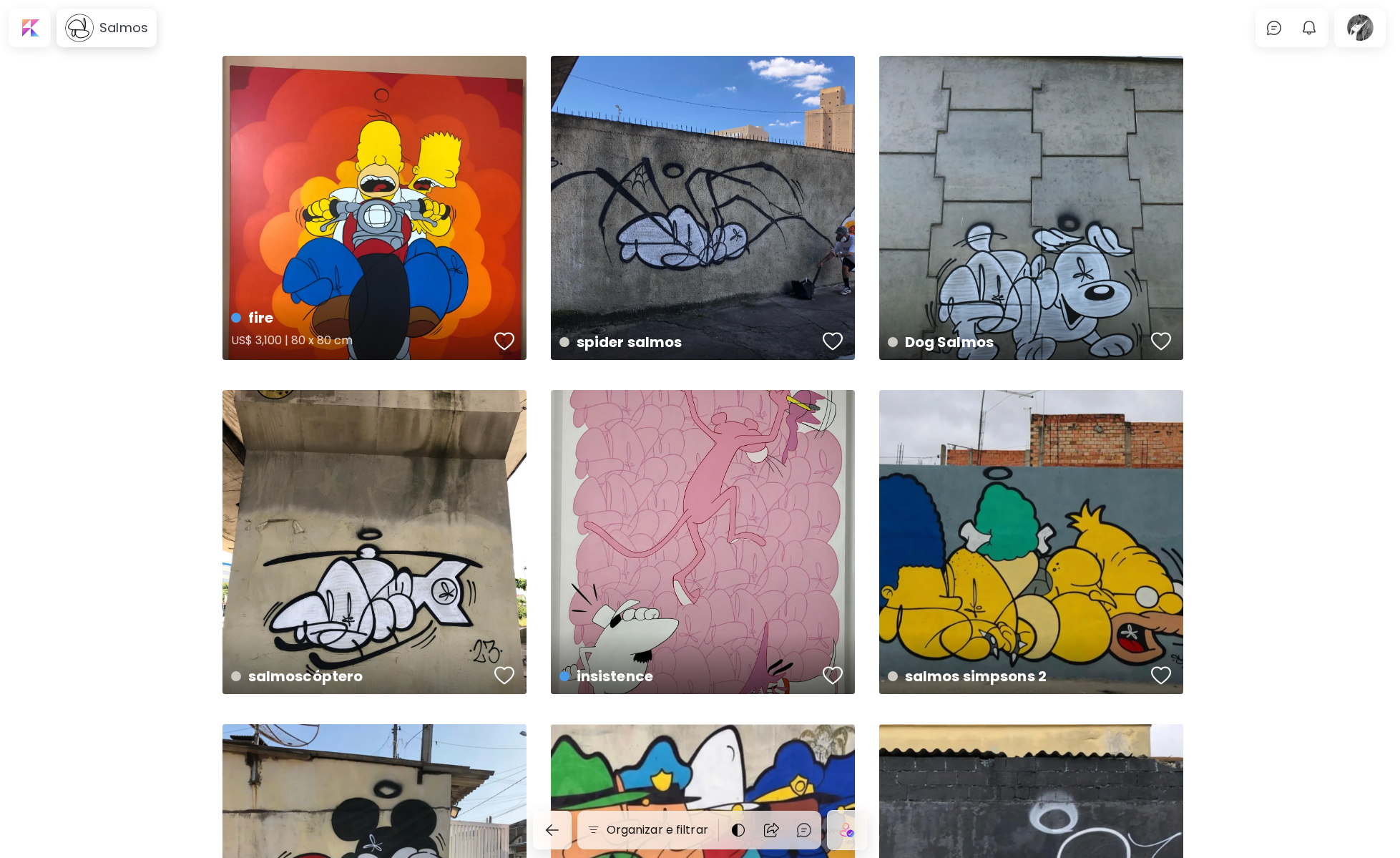
click at [407, 247] on div "fire US$ 3,100 | 80 x 80 cm" at bounding box center [375, 208] width 304 height 305
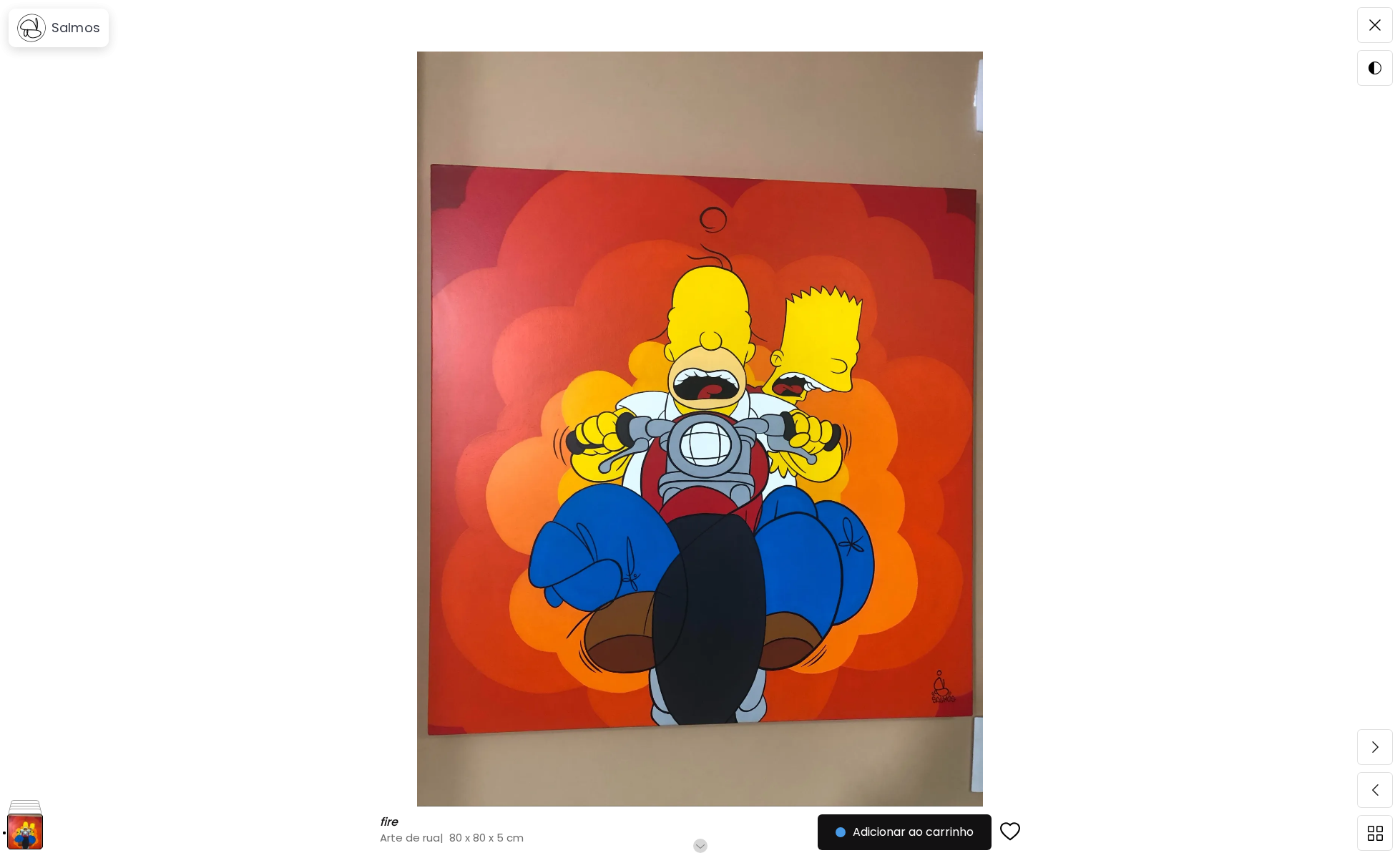
click at [702, 843] on h6 "Role para mais" at bounding box center [699, 846] width 73 height 12
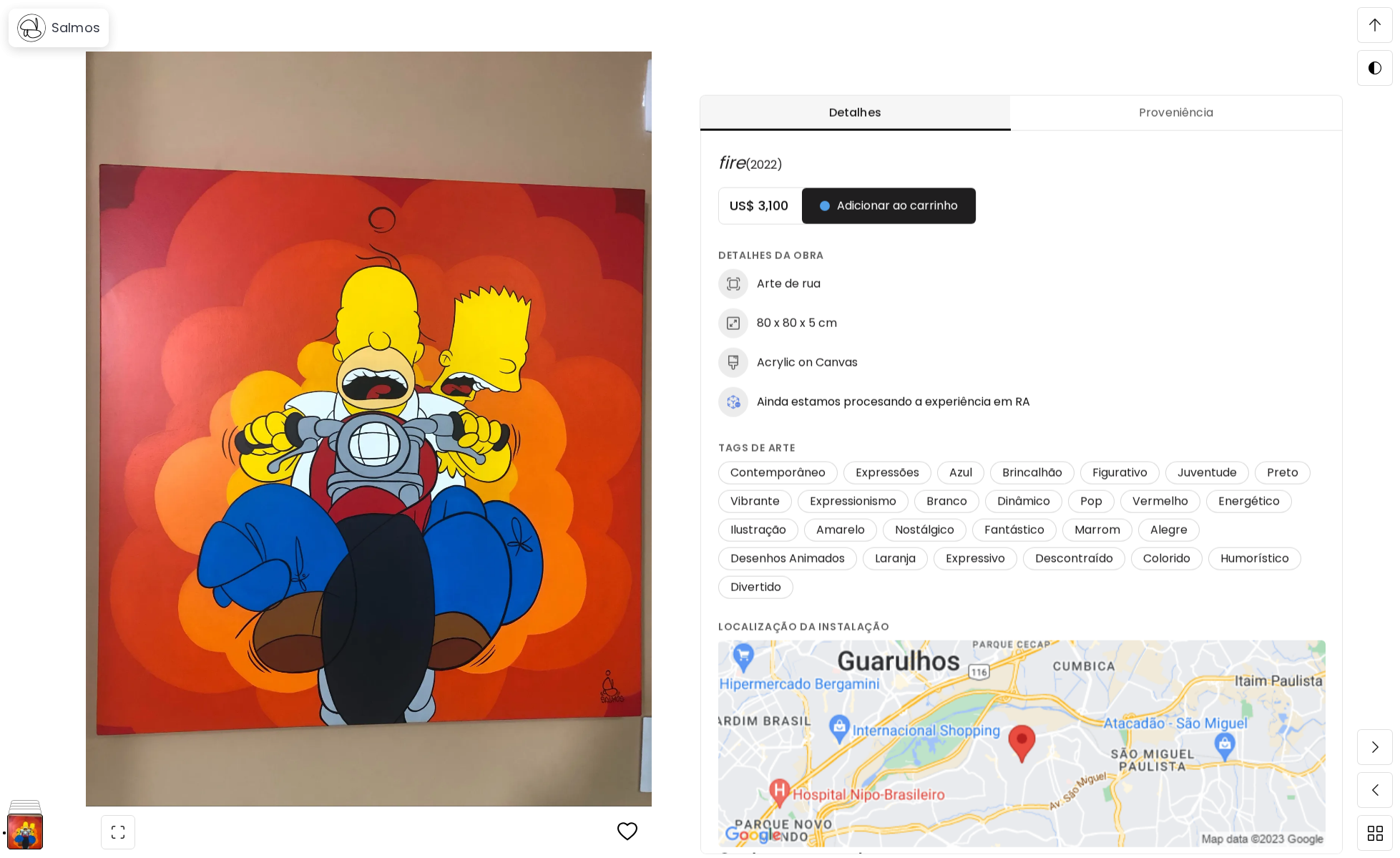
scroll to position [591, 0]
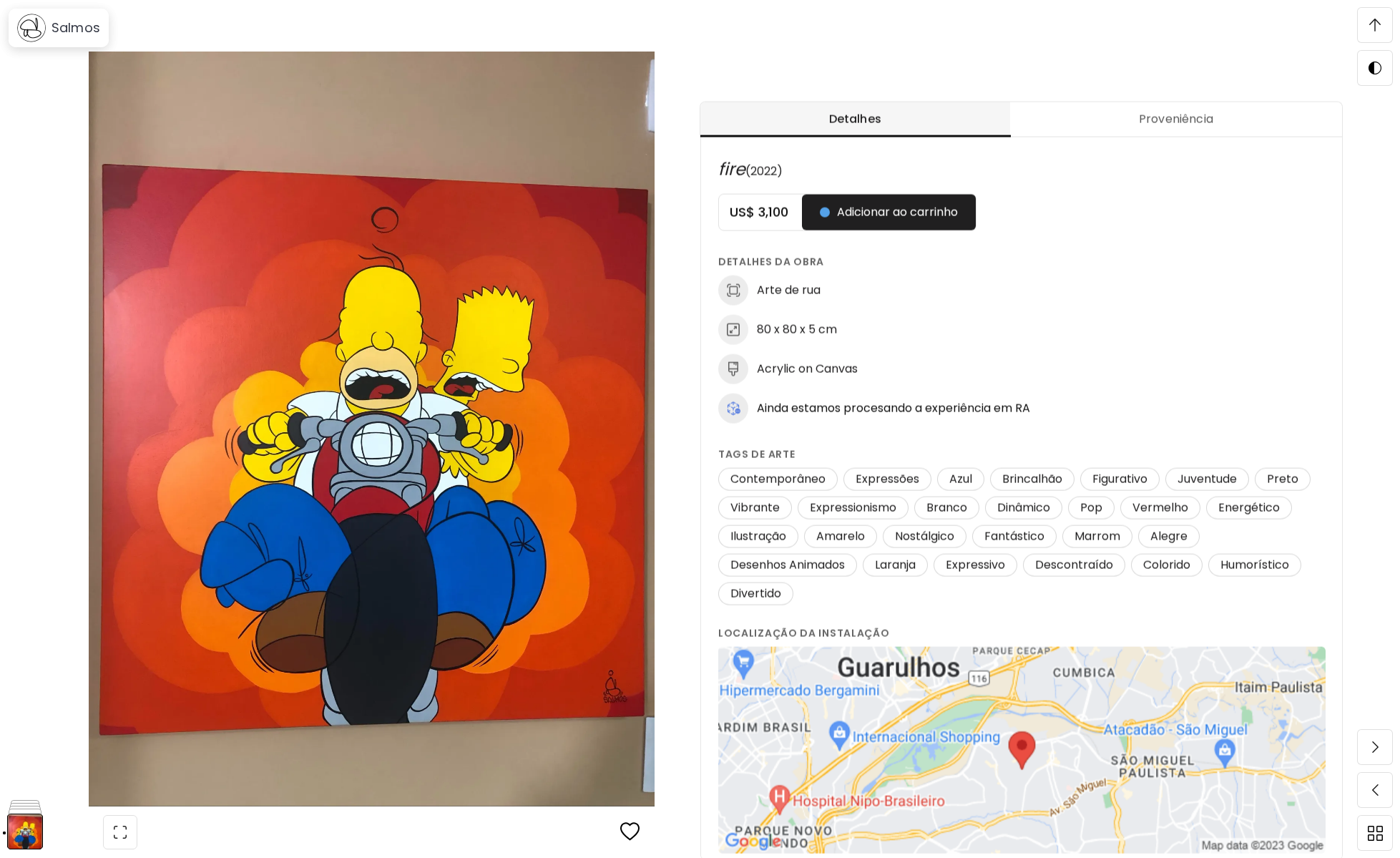
click at [1378, 19] on img at bounding box center [1375, 25] width 12 height 13
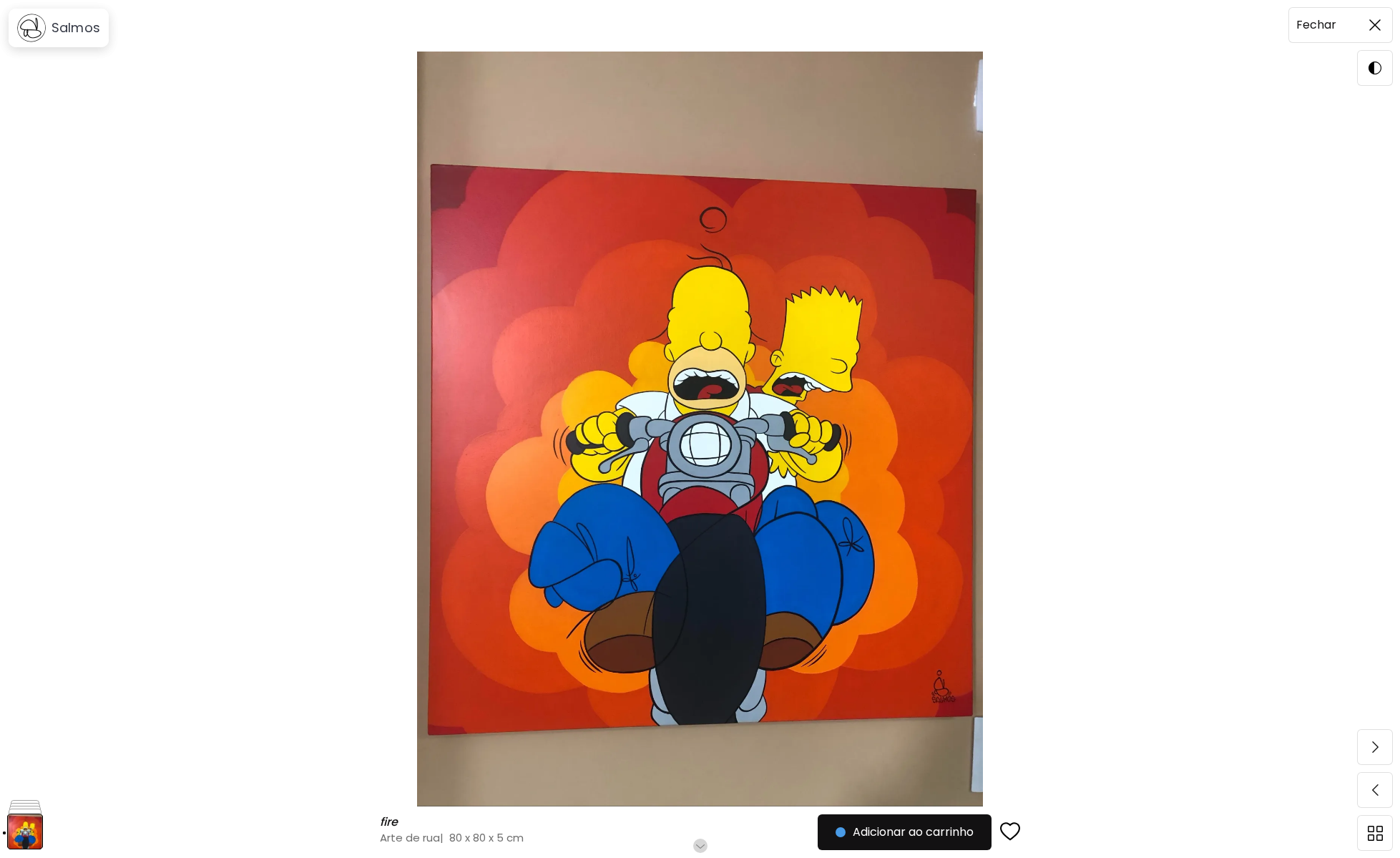
click at [1377, 22] on img at bounding box center [1375, 25] width 12 height 12
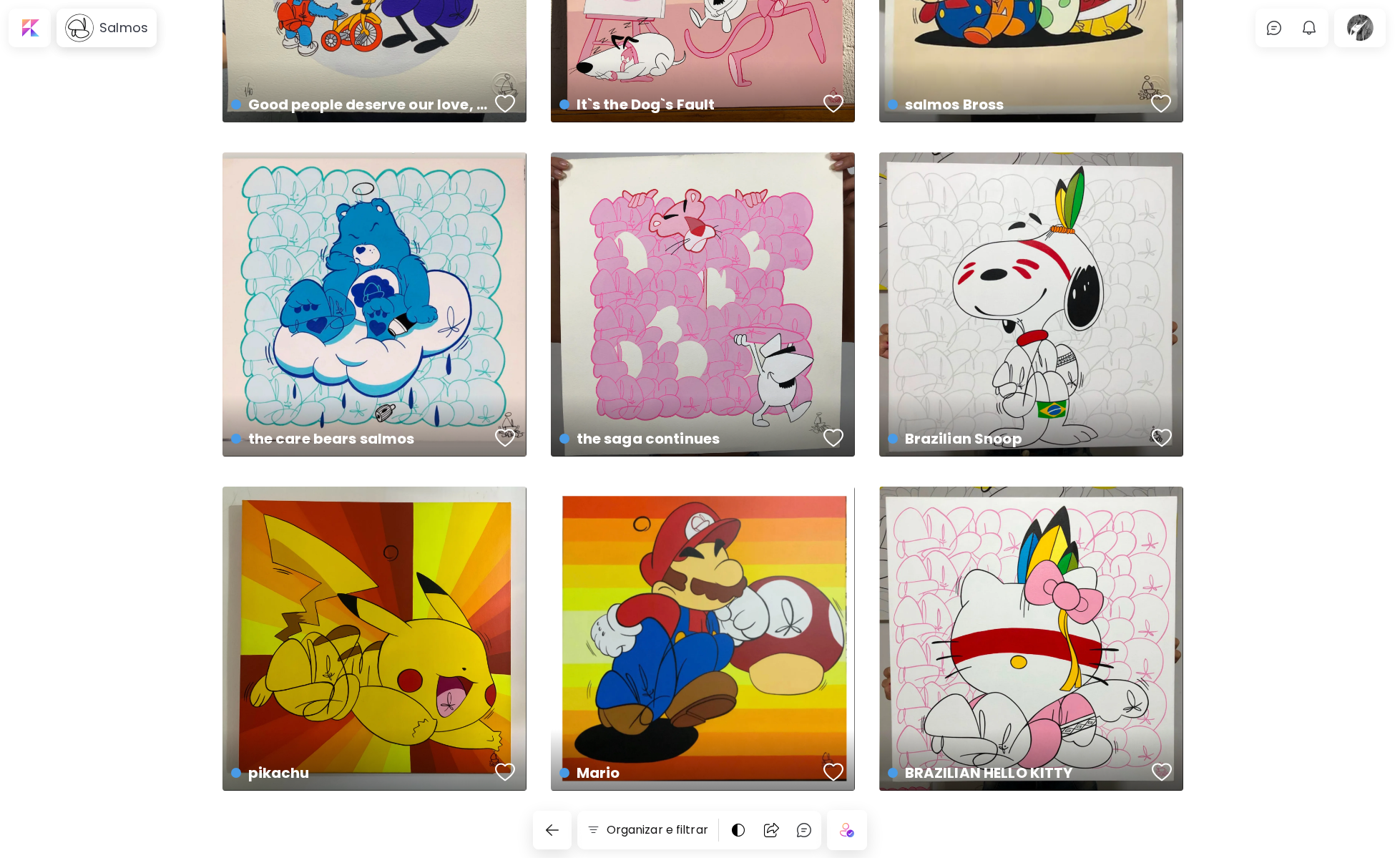
scroll to position [1907, 0]
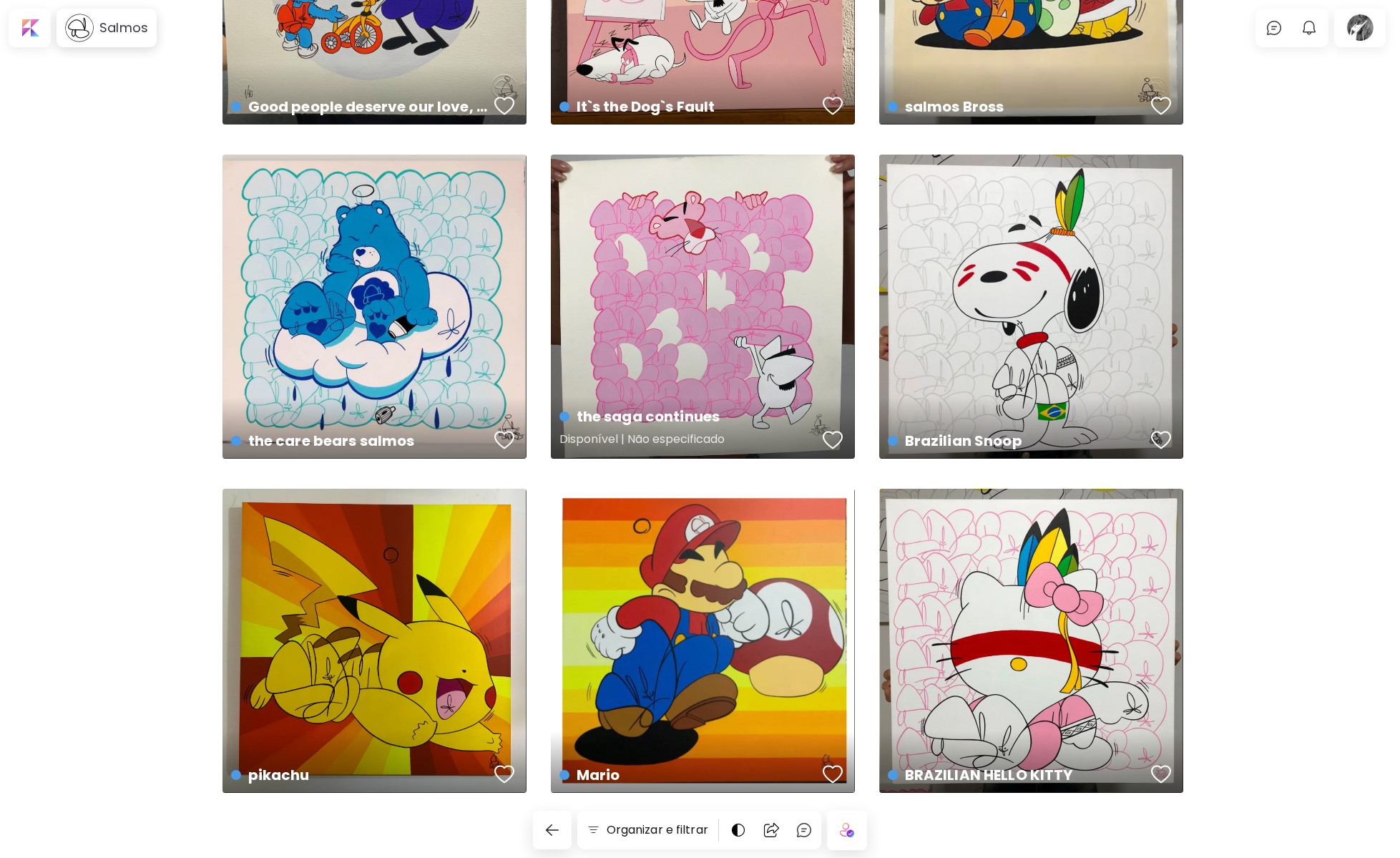
click at [753, 337] on div "the saga continues Disponível | Não especificado" at bounding box center [703, 307] width 304 height 305
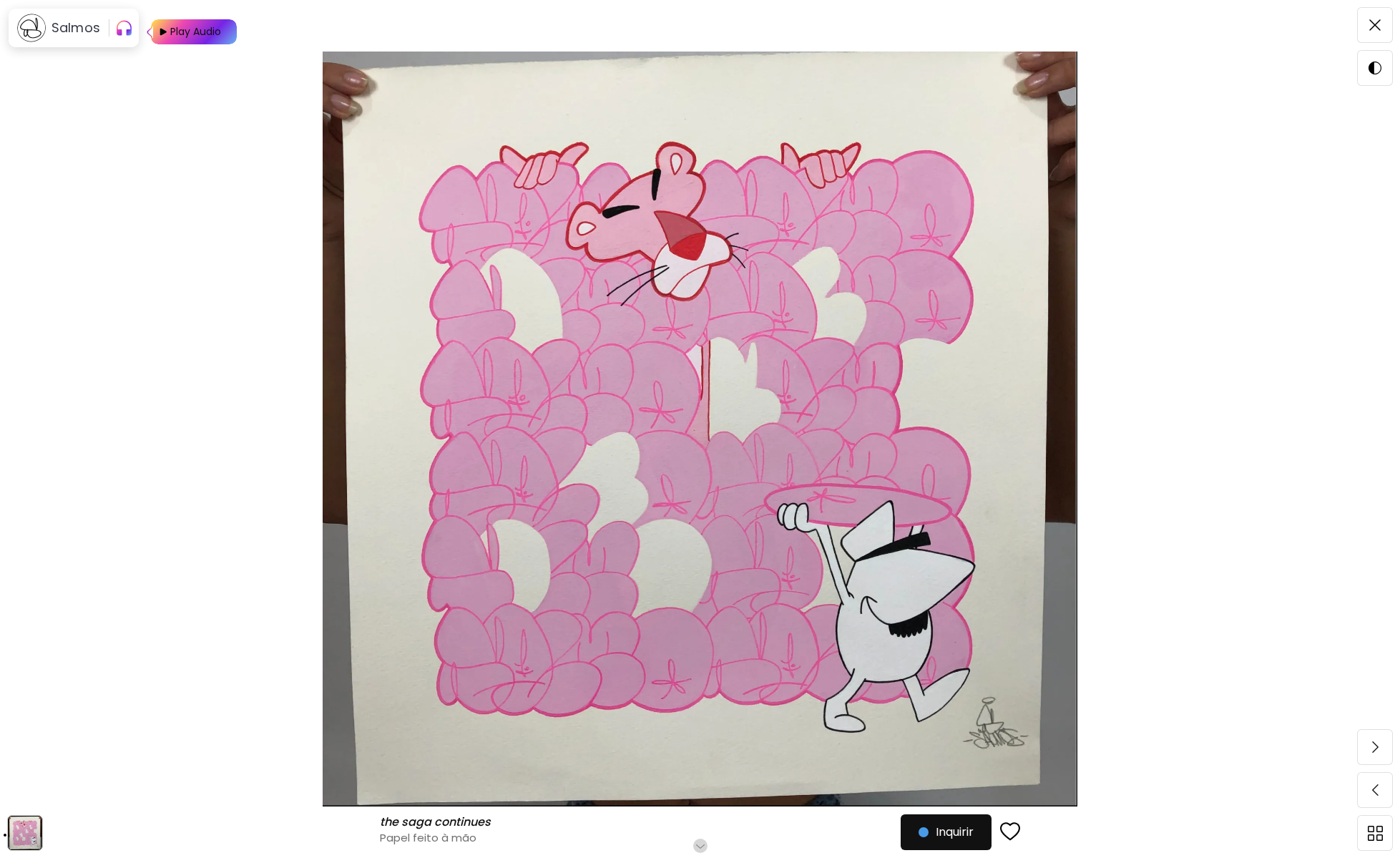
click at [702, 841] on h6 "Role para mais" at bounding box center [699, 846] width 73 height 12
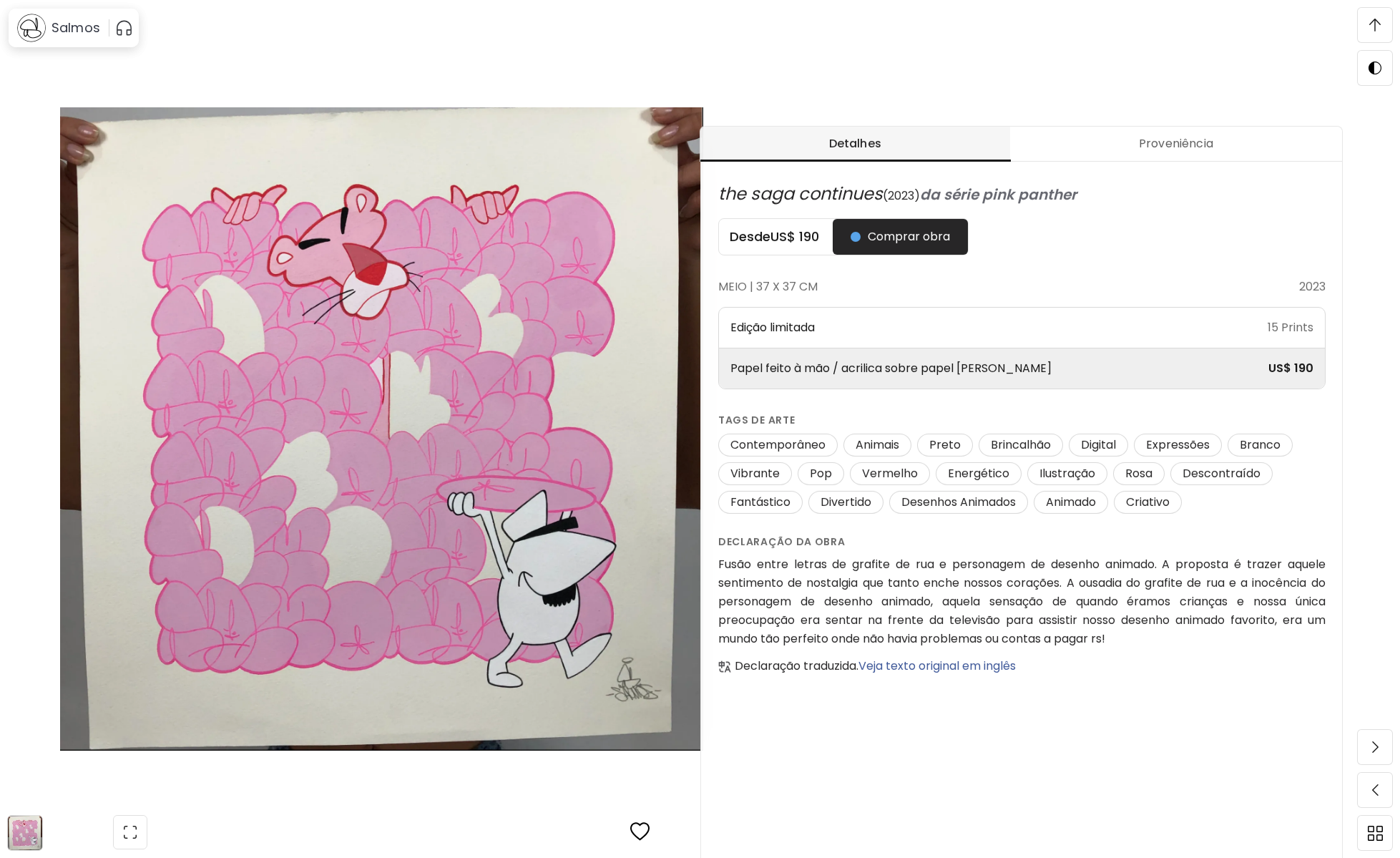
scroll to position [751, 0]
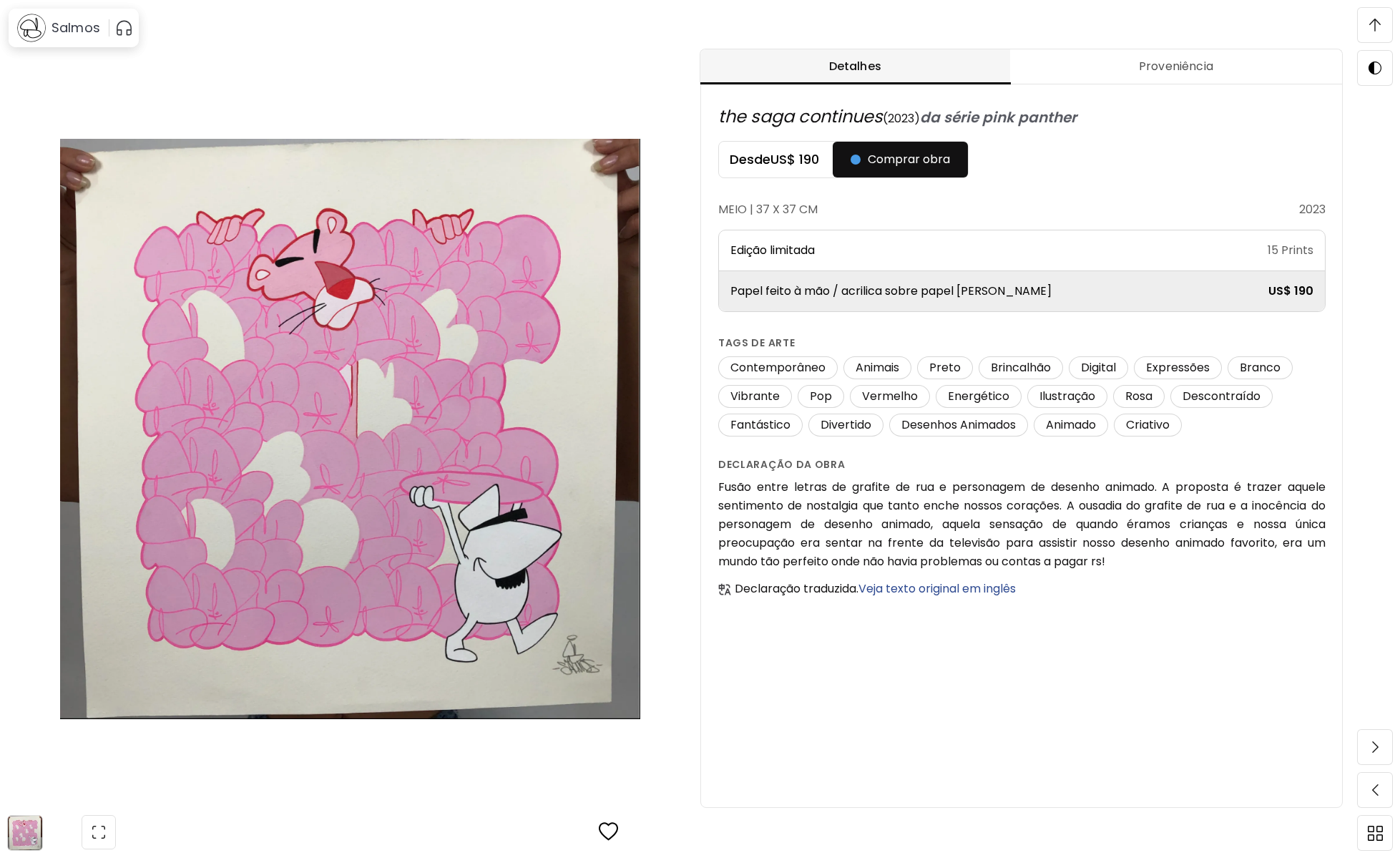
click at [1373, 32] on span at bounding box center [1375, 25] width 30 height 30
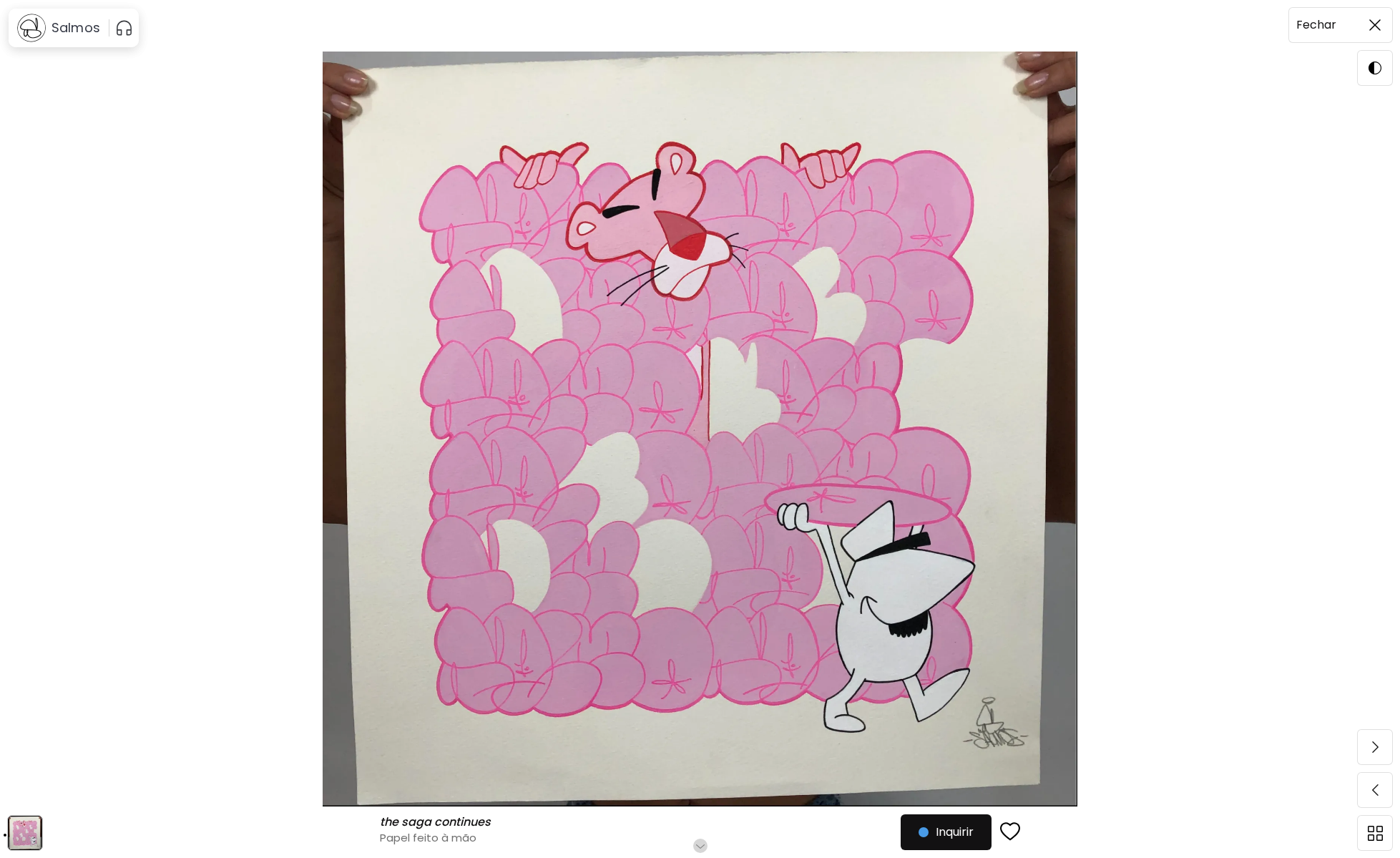
scroll to position [0, 0]
click at [1377, 22] on img at bounding box center [1375, 25] width 12 height 12
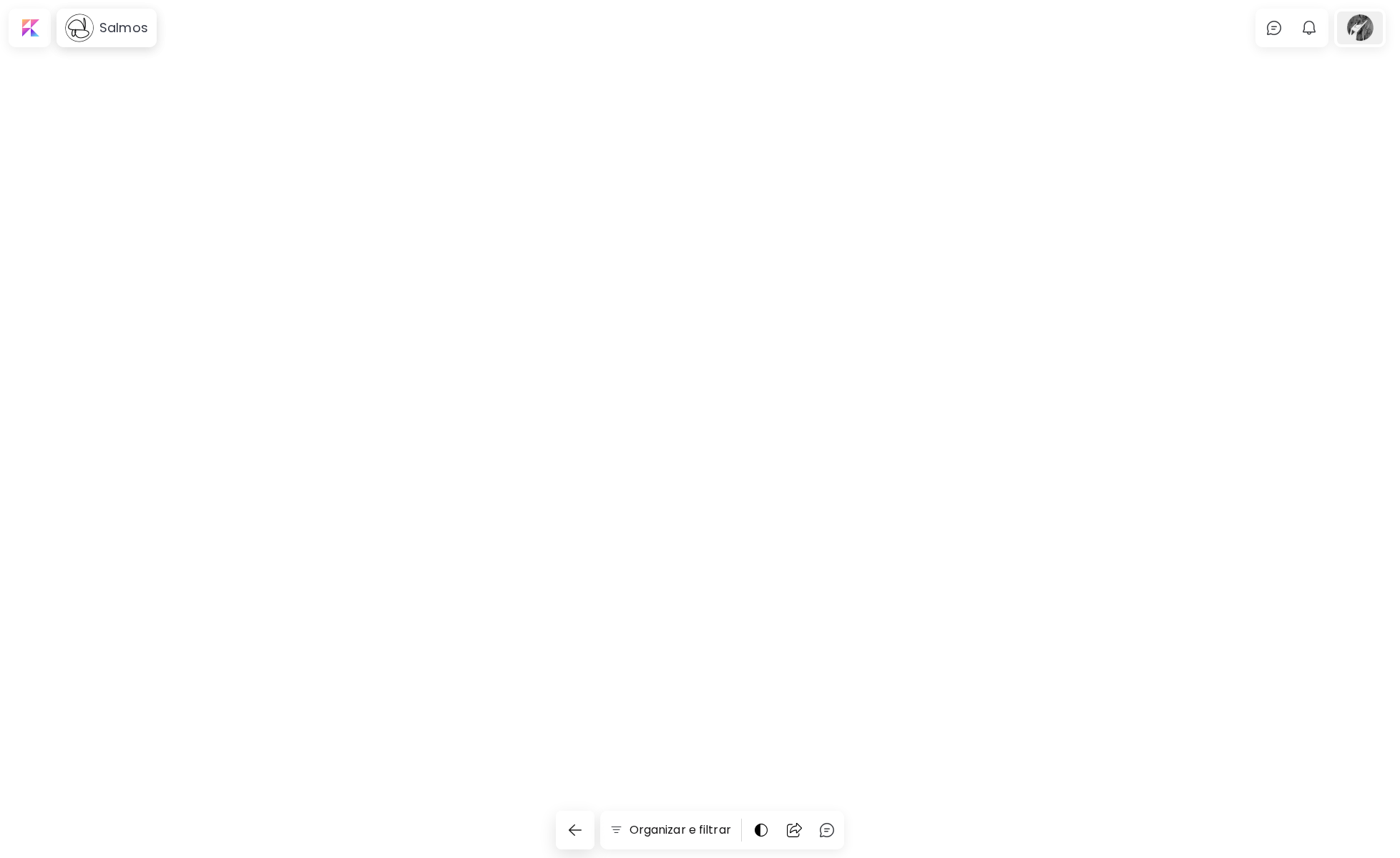
scroll to position [1860, 0]
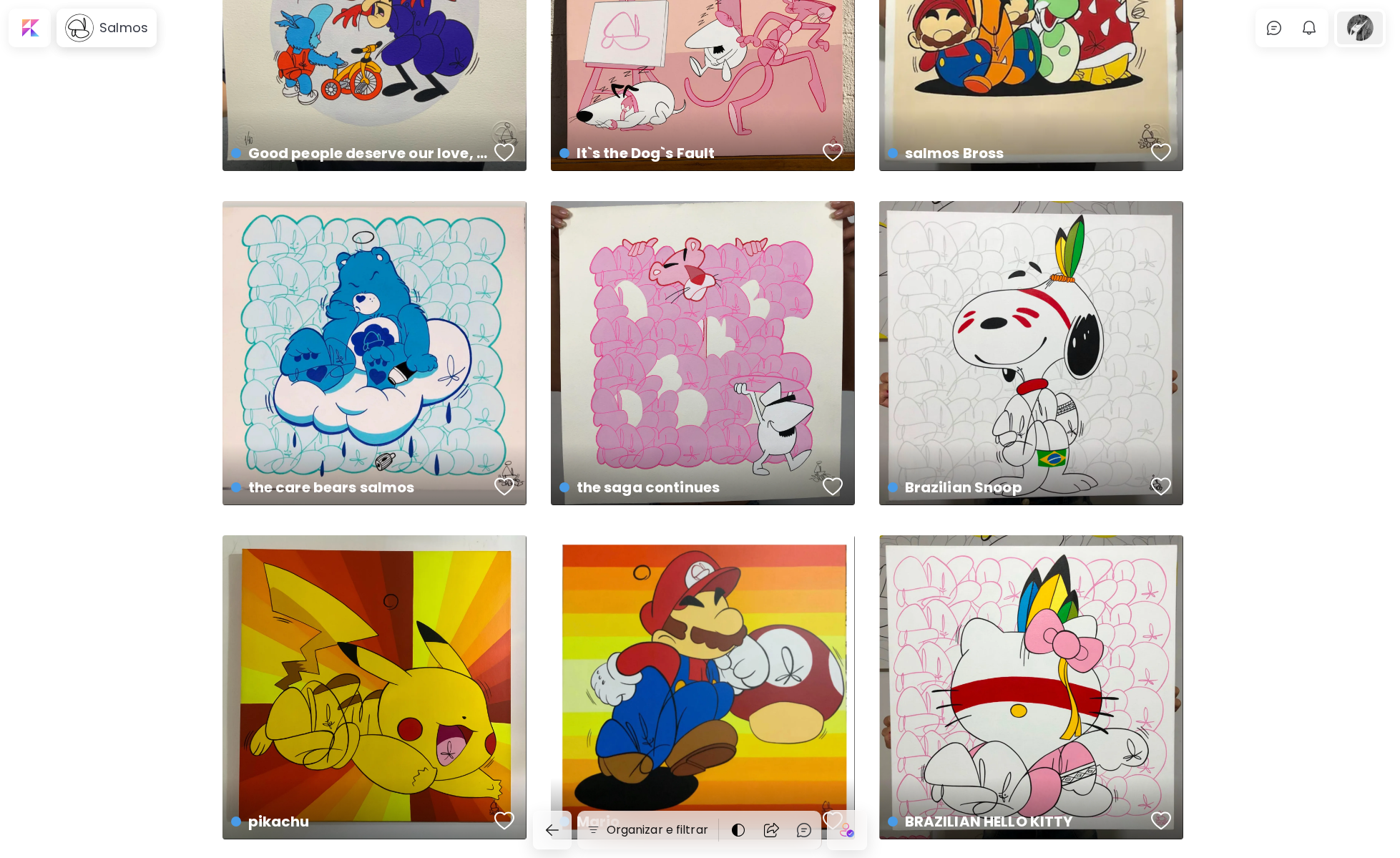
click at [1374, 34] on div at bounding box center [1360, 28] width 46 height 33
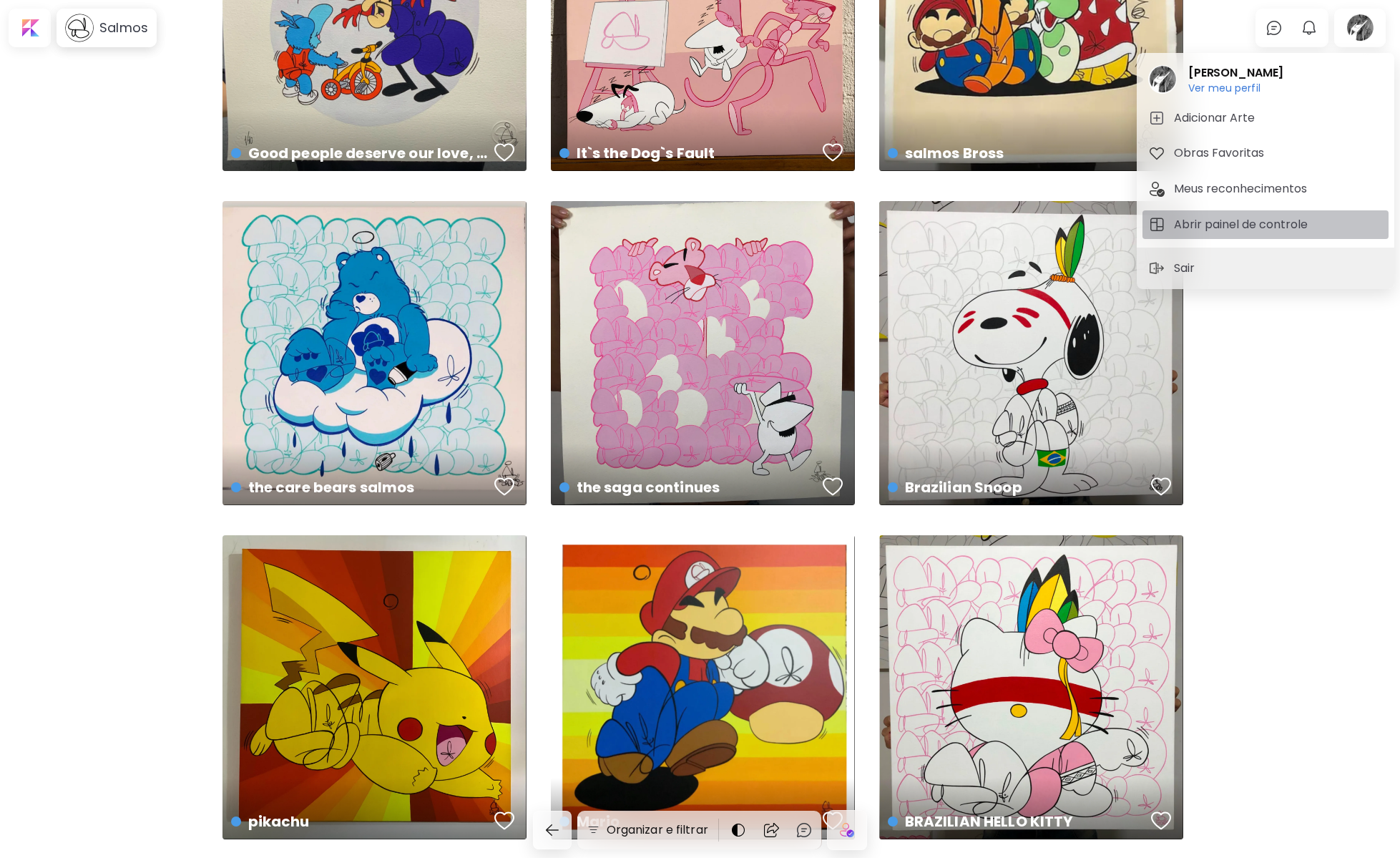
click at [1247, 222] on h5 "Abrir painel de controle" at bounding box center [1242, 225] width 138 height 17
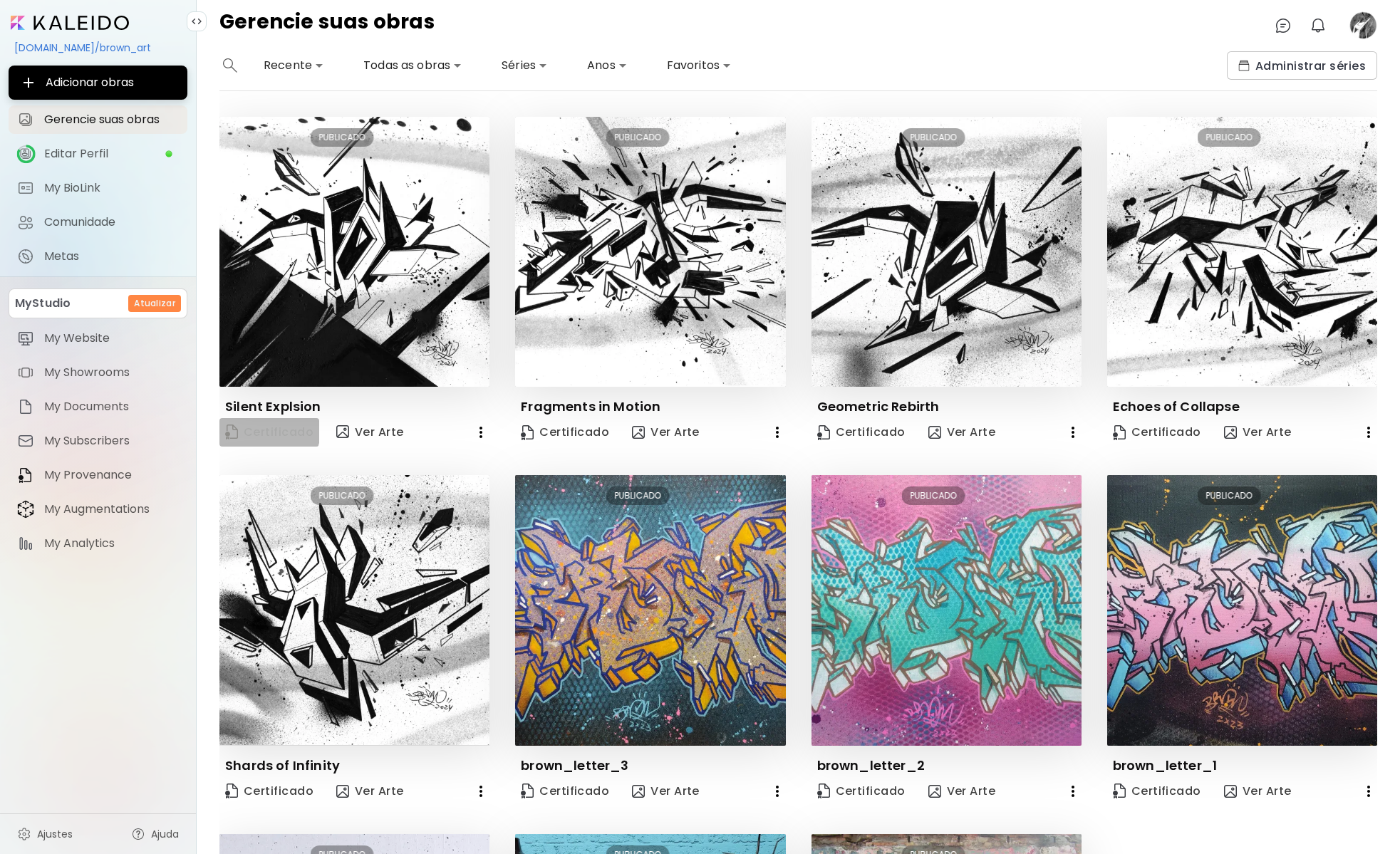
click at [265, 429] on span "Certificado" at bounding box center [269, 432] width 89 height 19
